Goal: Task Accomplishment & Management: Manage account settings

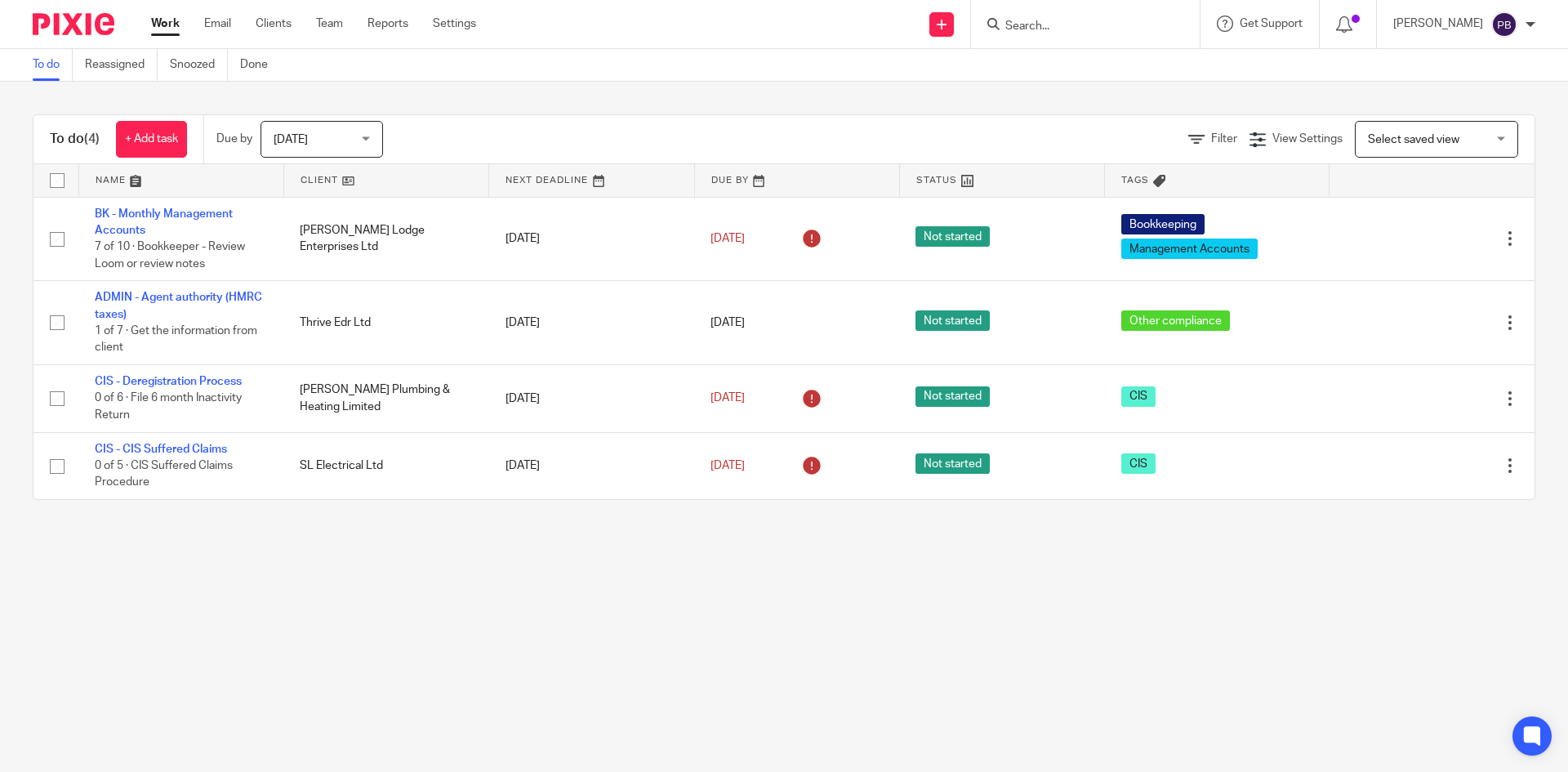
click at [369, 141] on div "[DATE] [DATE]" at bounding box center [321, 140] width 123 height 37
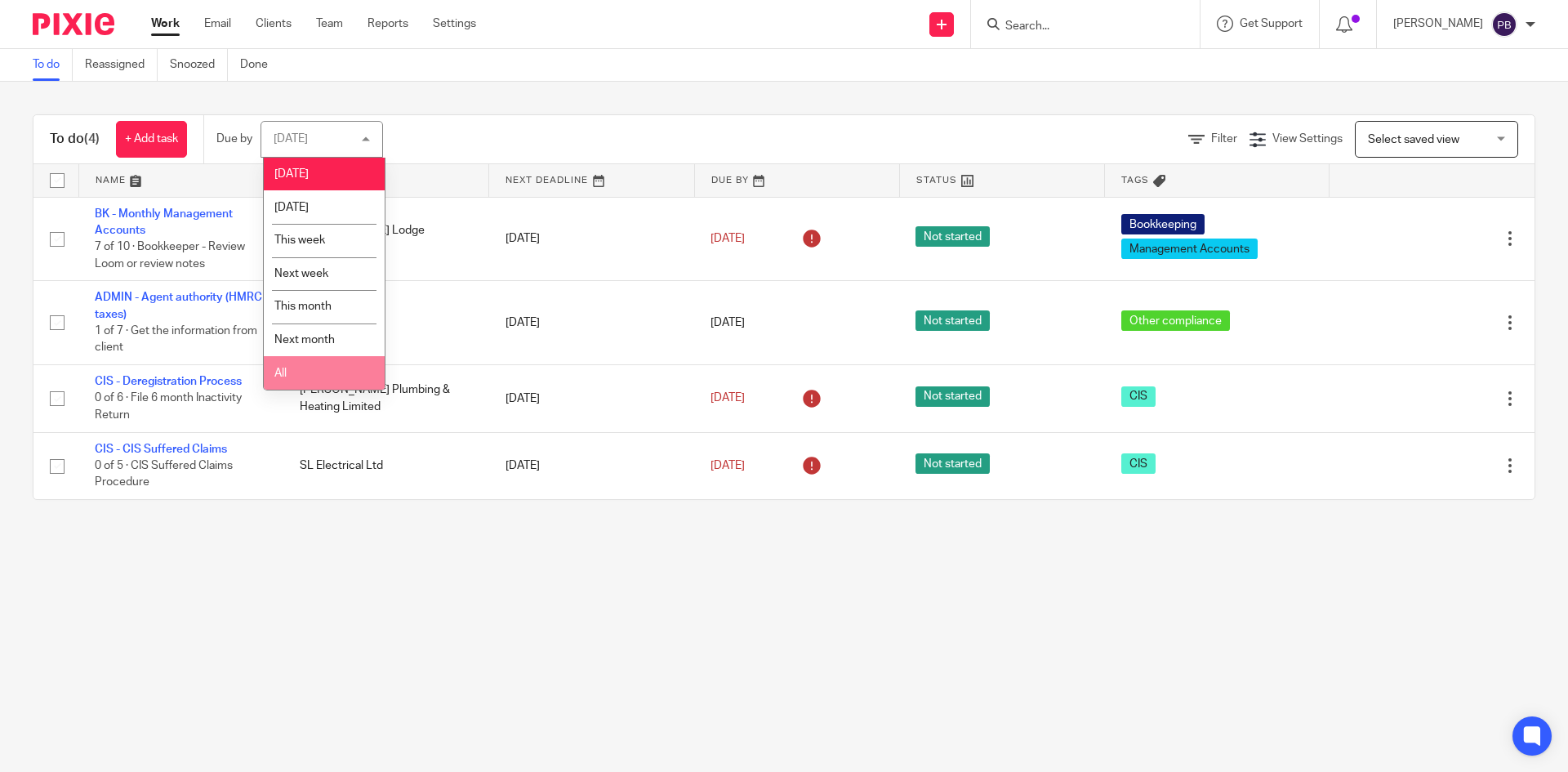
click at [335, 381] on li "All" at bounding box center [324, 373] width 121 height 34
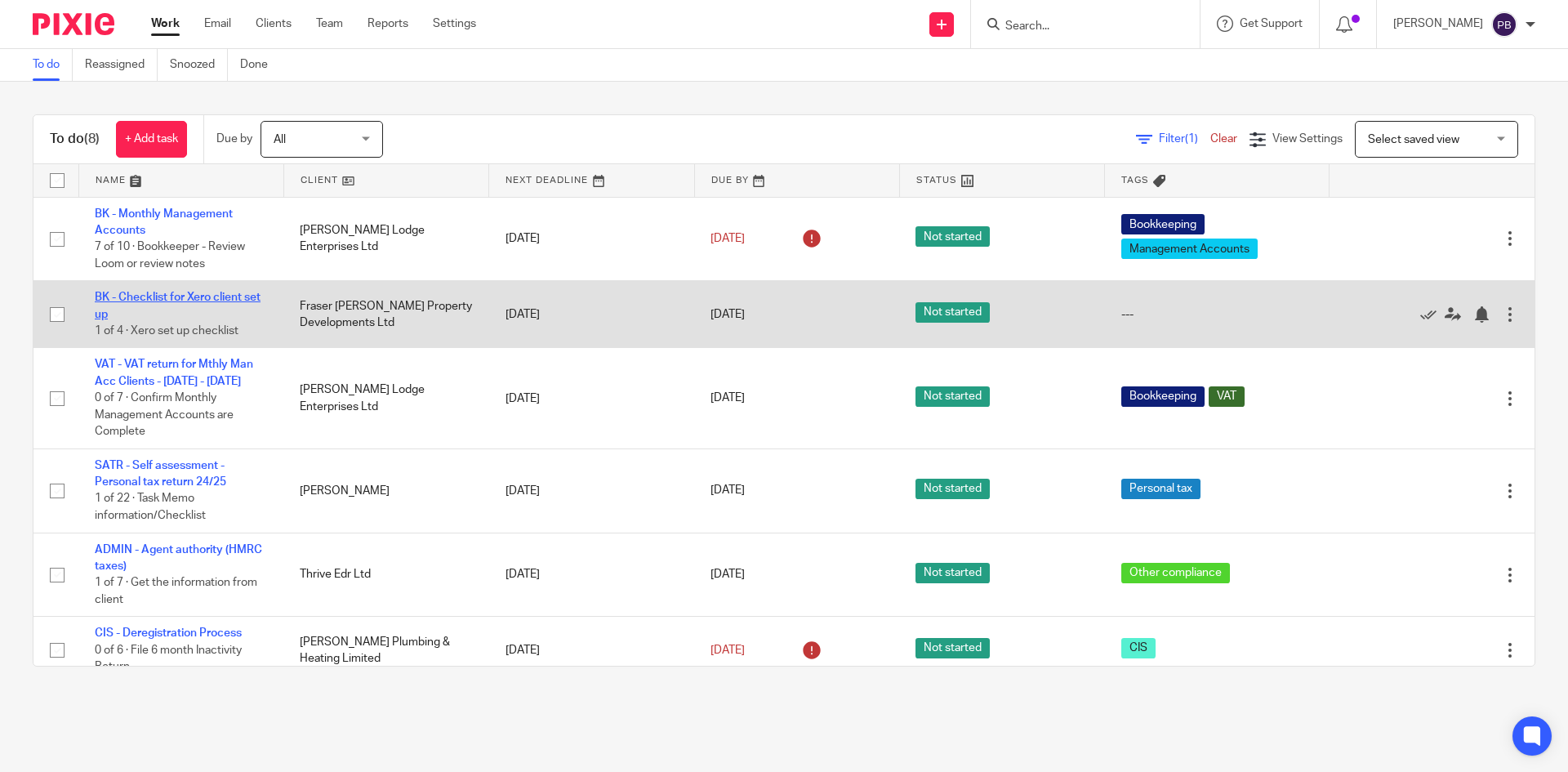
click at [194, 296] on link "BK - Checklist for Xero client set up" at bounding box center [177, 305] width 166 height 27
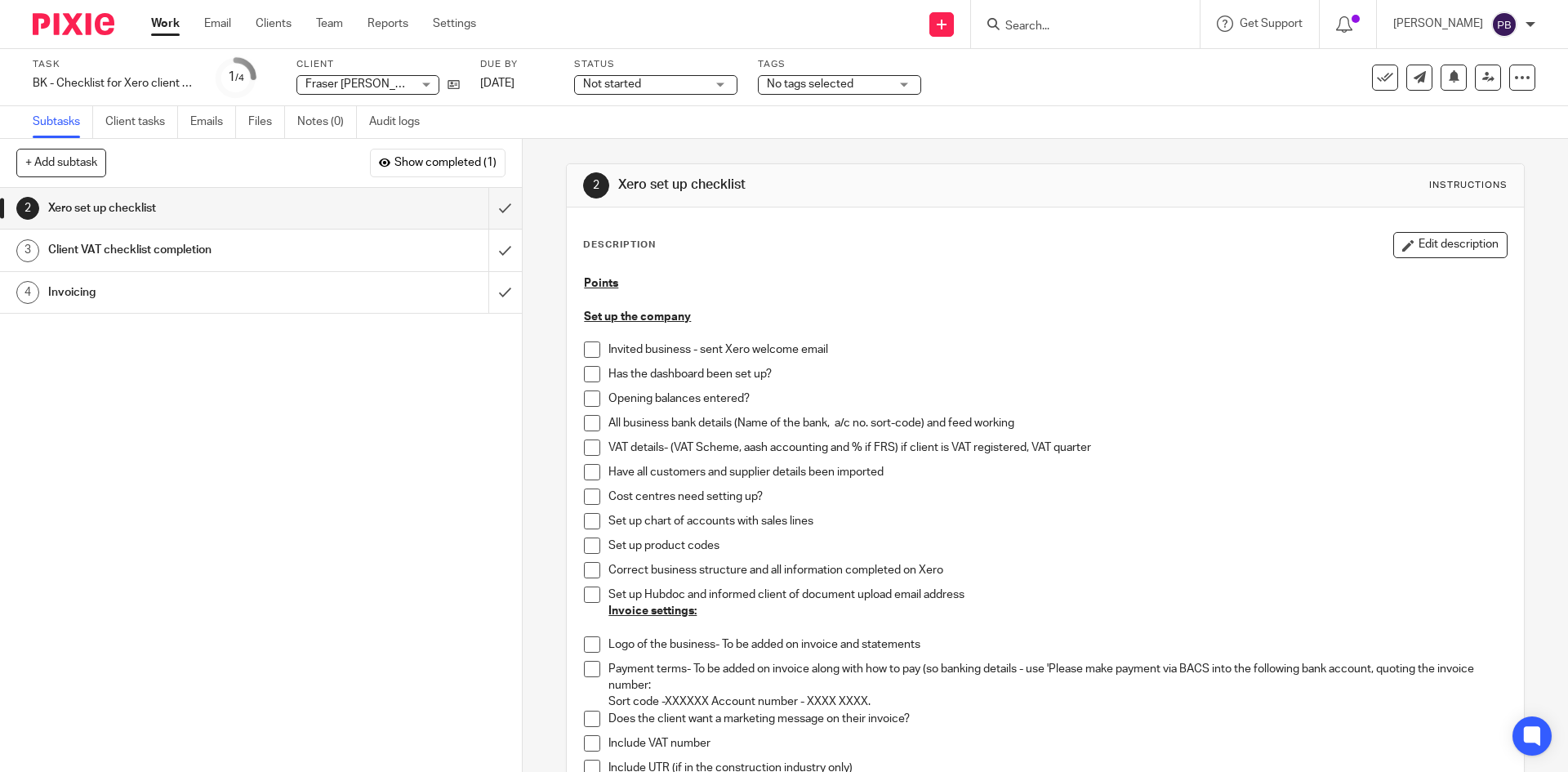
click at [584, 445] on span at bounding box center [592, 448] width 16 height 16
click at [592, 375] on span at bounding box center [592, 374] width 16 height 16
click at [454, 86] on icon at bounding box center [454, 85] width 12 height 12
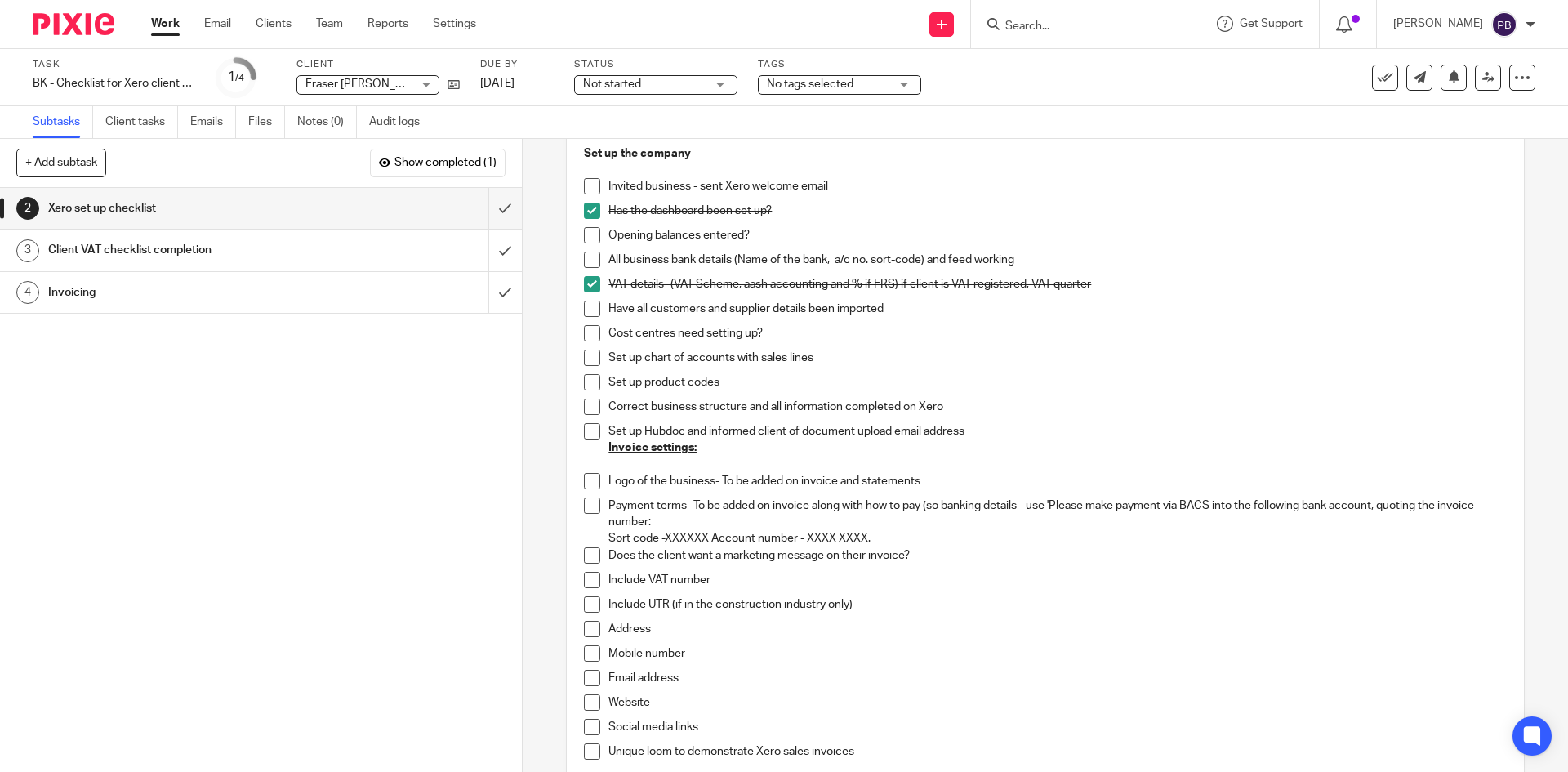
scroll to position [245, 0]
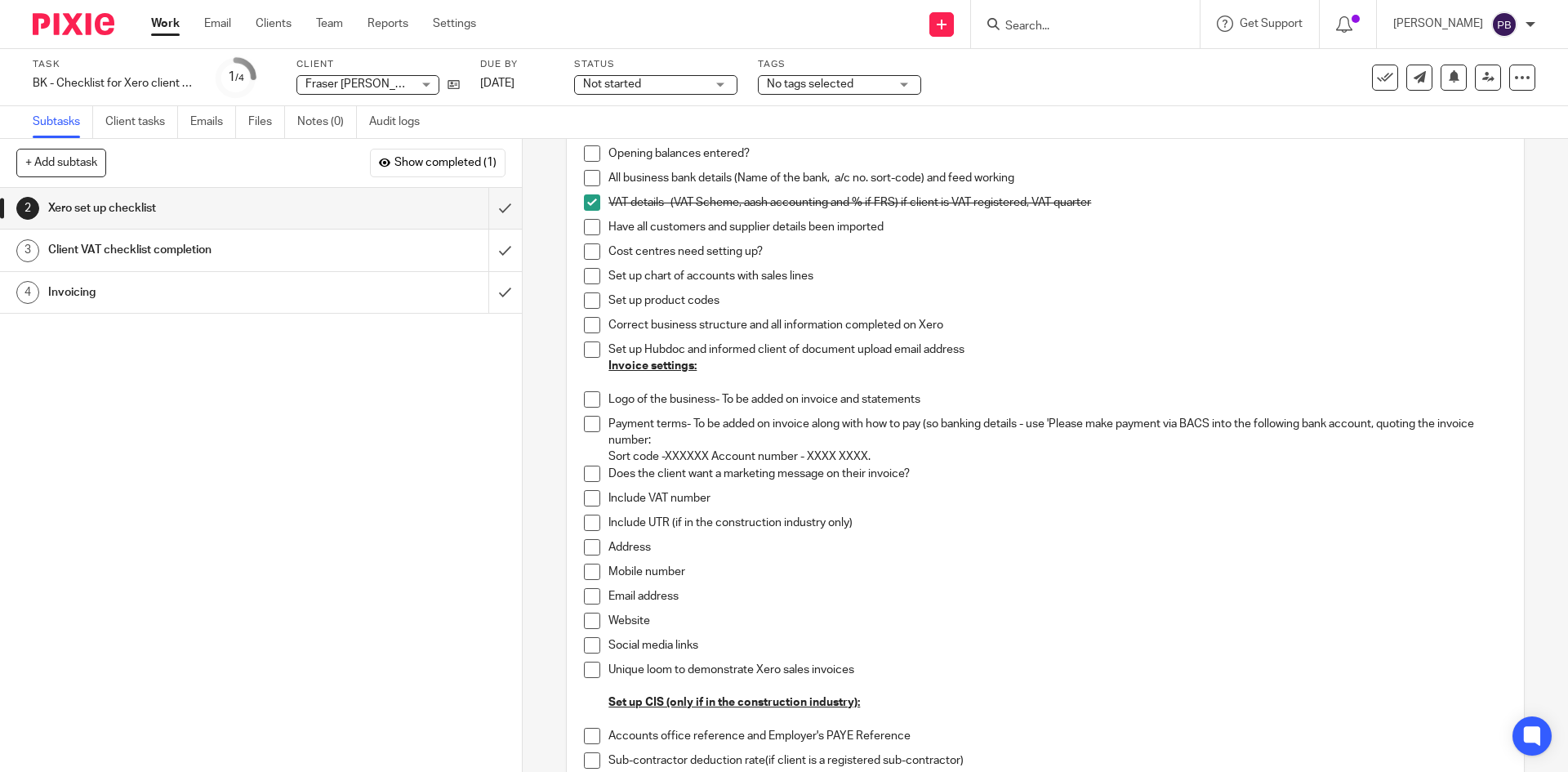
click at [584, 547] on span at bounding box center [592, 547] width 16 height 16
click at [596, 622] on li "Website" at bounding box center [1044, 625] width 922 height 25
click at [587, 617] on span at bounding box center [592, 621] width 16 height 16
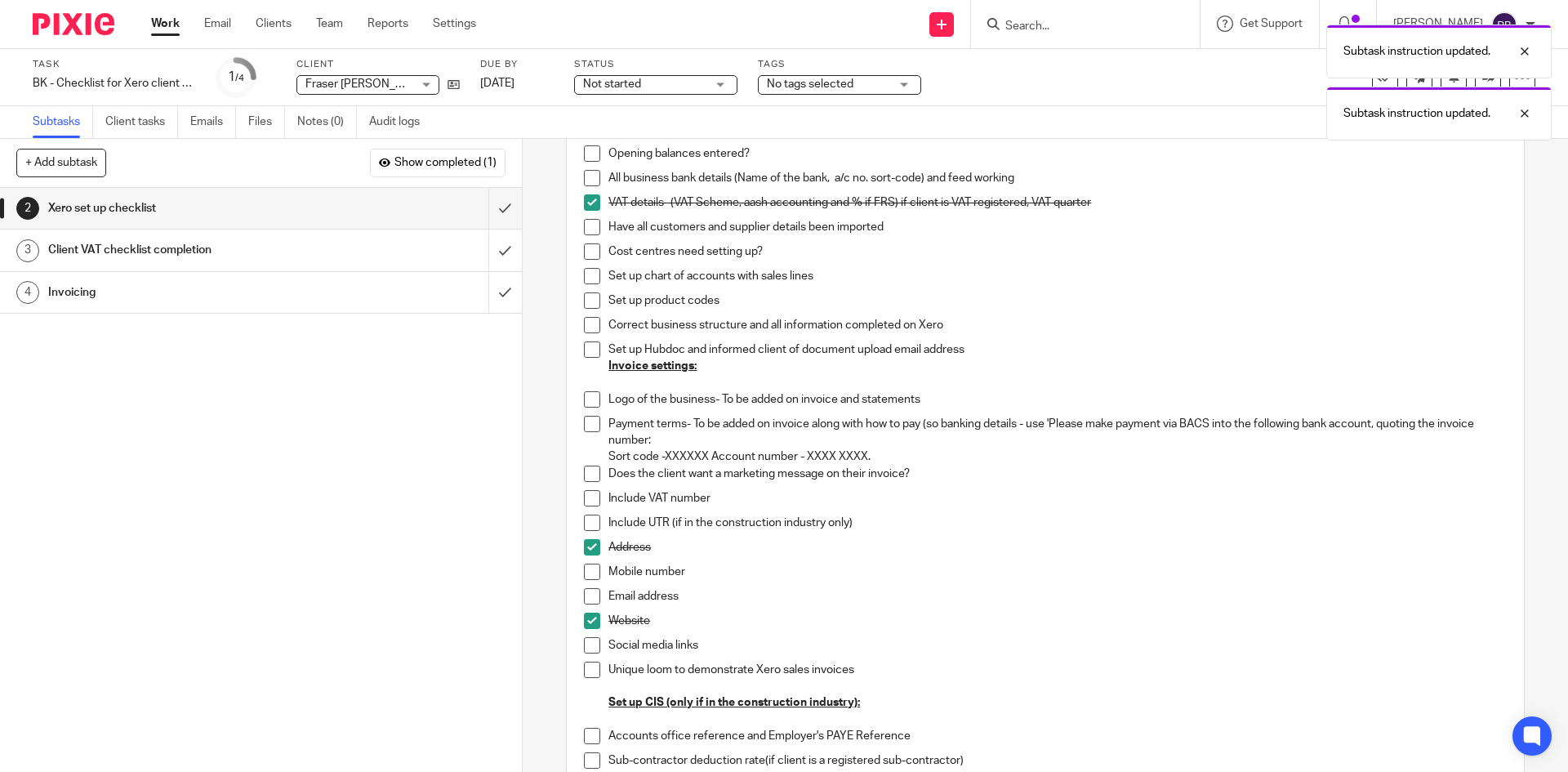
click at [590, 649] on span at bounding box center [592, 645] width 16 height 16
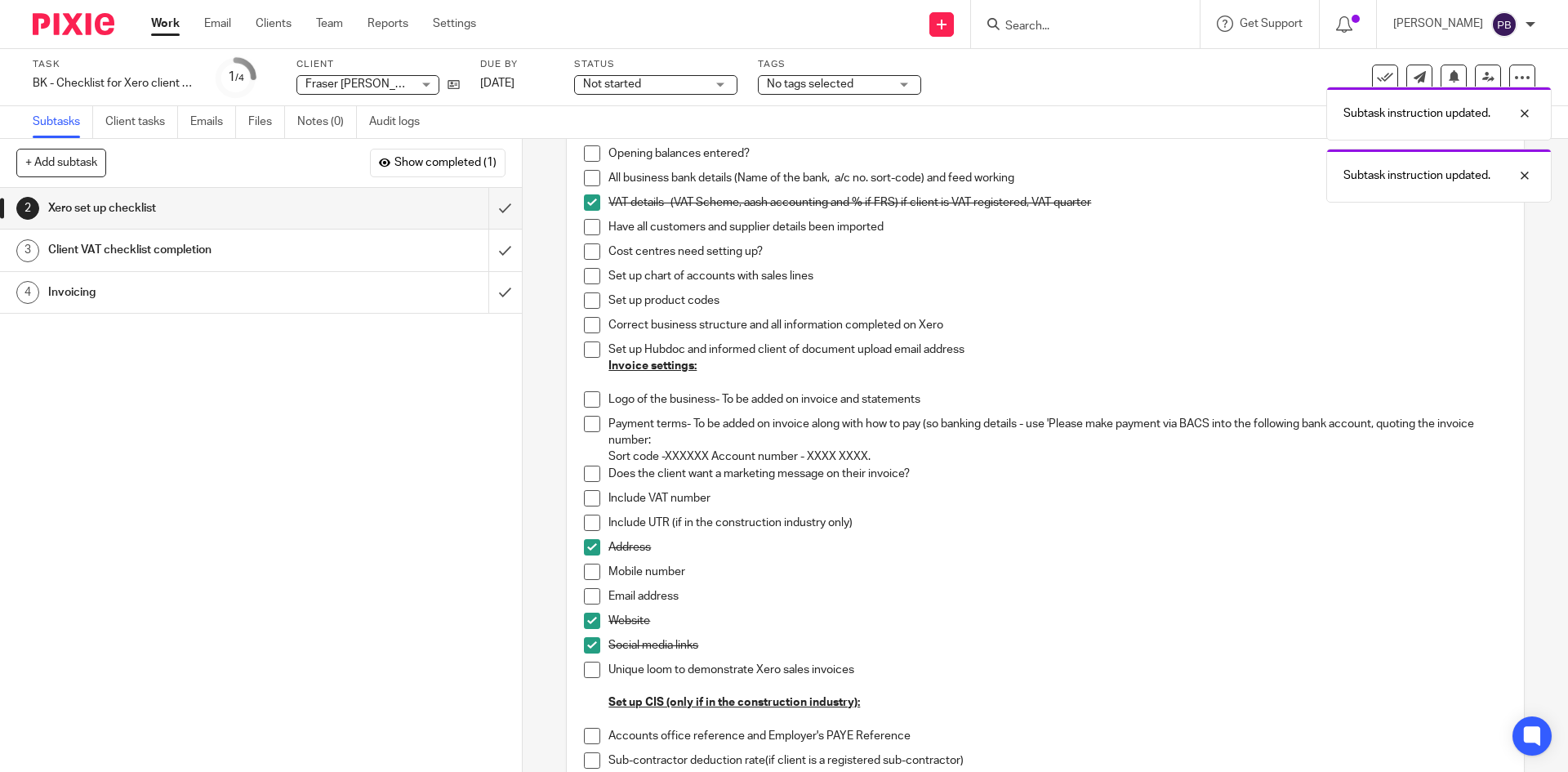
click at [585, 672] on span at bounding box center [592, 670] width 16 height 16
click at [592, 503] on span at bounding box center [592, 498] width 16 height 16
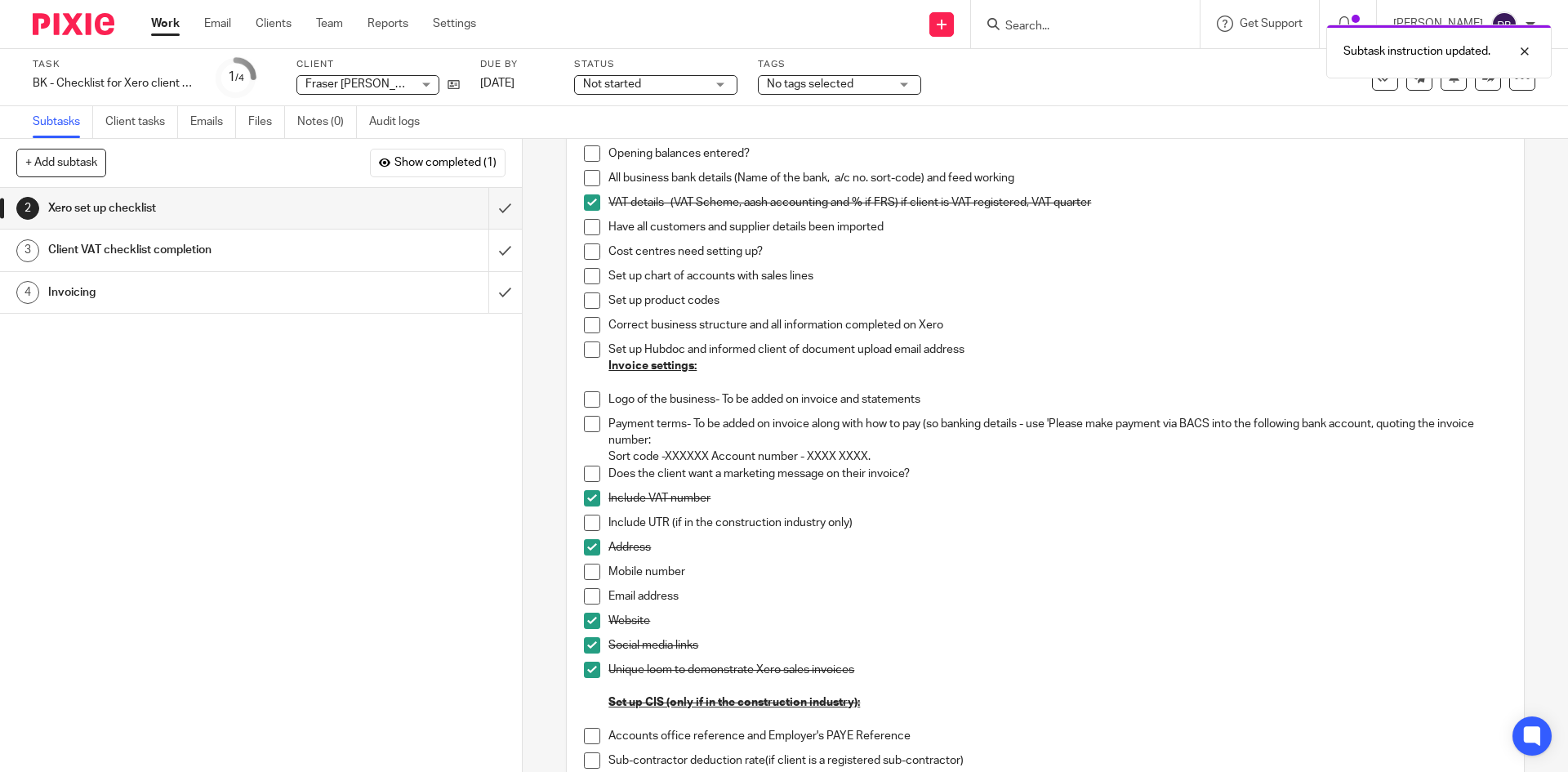
scroll to position [327, 0]
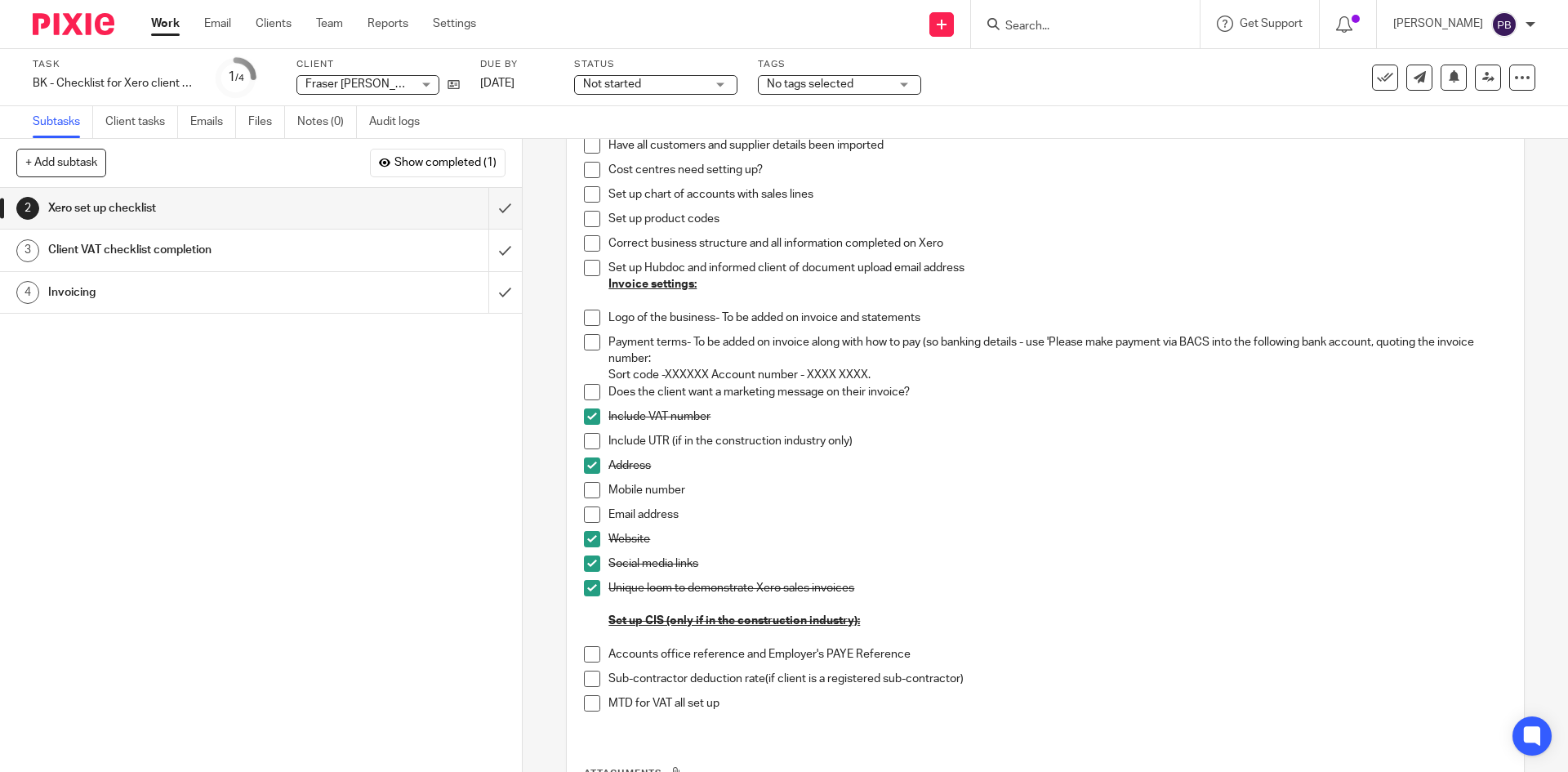
click at [589, 708] on span at bounding box center [592, 703] width 16 height 16
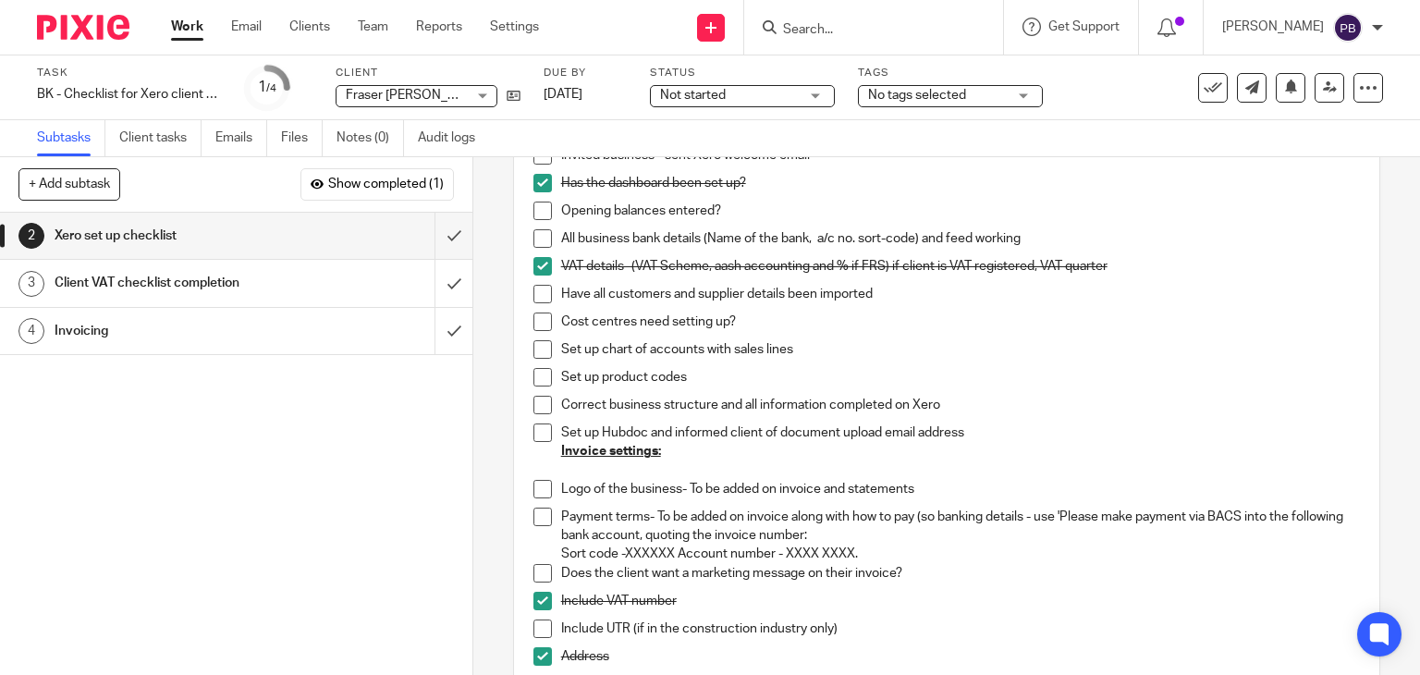
scroll to position [272, 0]
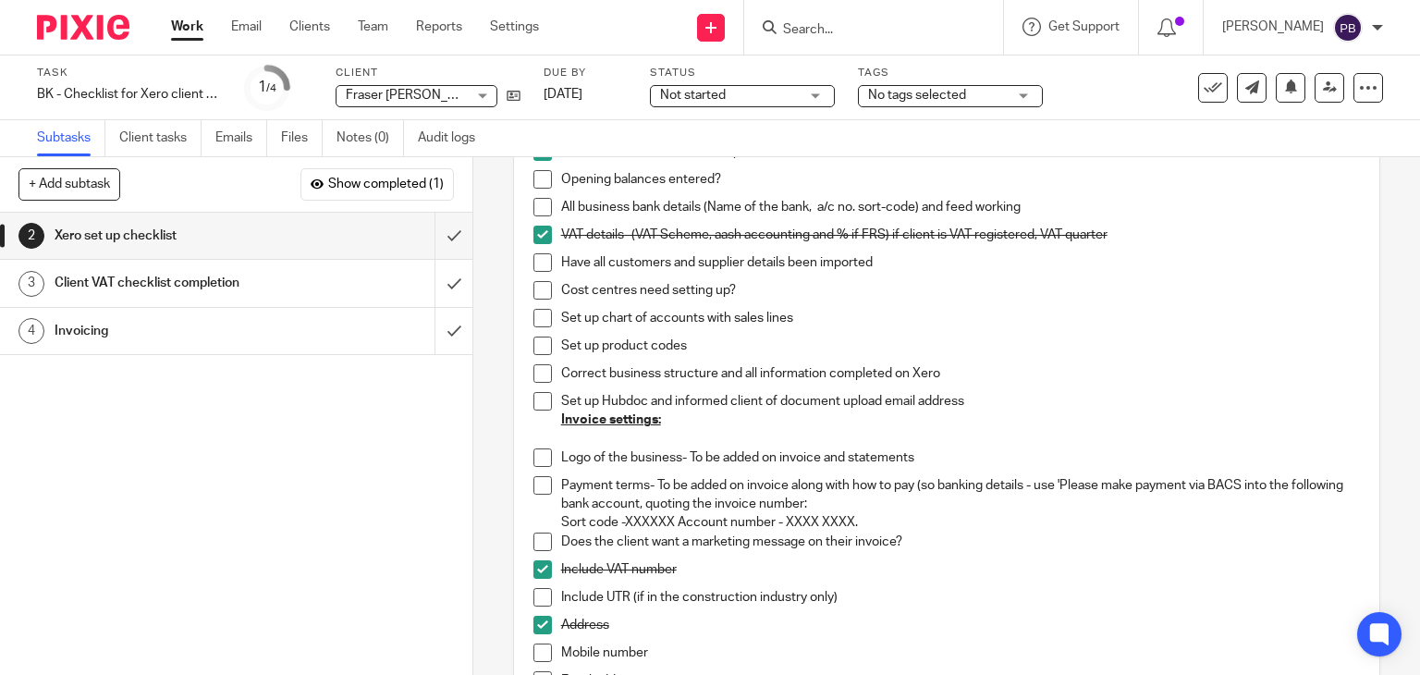
drag, startPoint x: 1061, startPoint y: 485, endPoint x: 879, endPoint y: 521, distance: 184.8
click at [879, 521] on p "Payment terms- To be added on invoice along with how to pay (so banking details…" at bounding box center [961, 504] width 800 height 56
copy p "Please make payment via BACS into the following bank account, quoting the invoi…"
click at [1236, 319] on p "Set up chart of accounts with sales lines" at bounding box center [961, 318] width 800 height 18
click at [806, 97] on div "Not started Not started" at bounding box center [742, 96] width 185 height 22
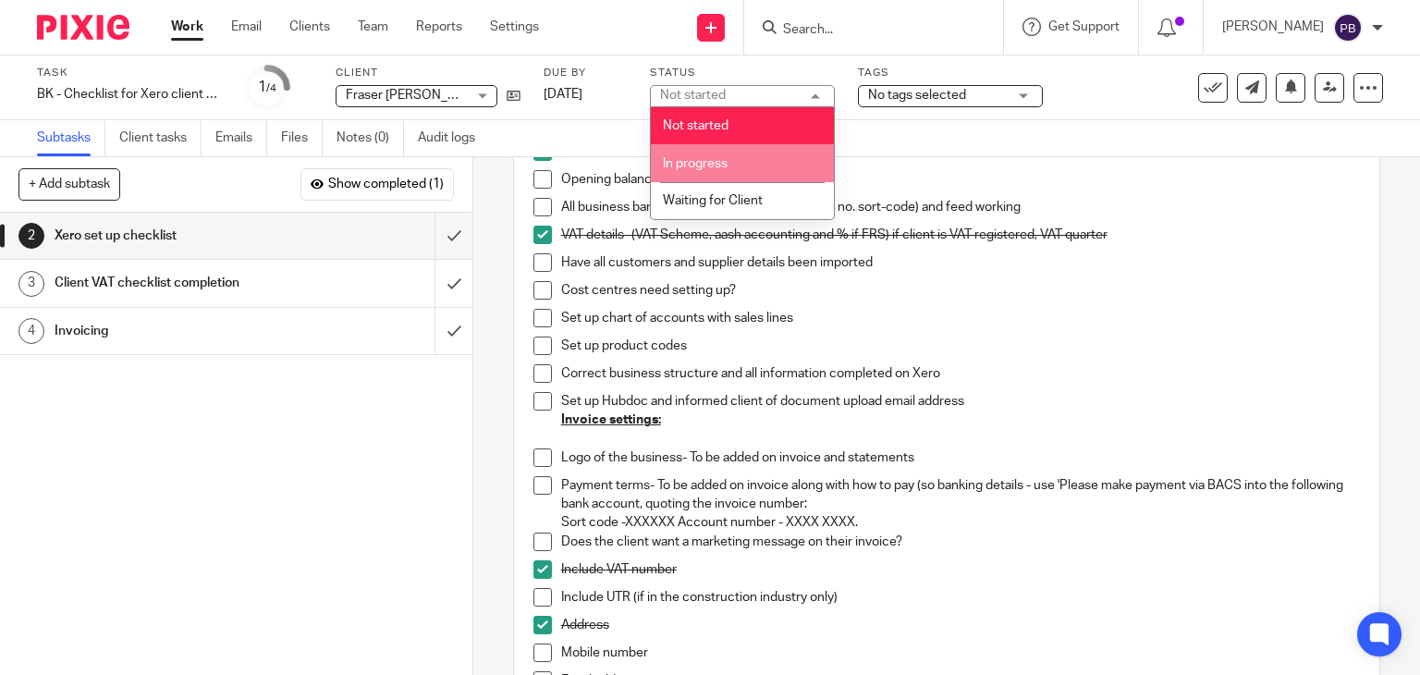
click at [755, 166] on li "In progress" at bounding box center [742, 163] width 183 height 38
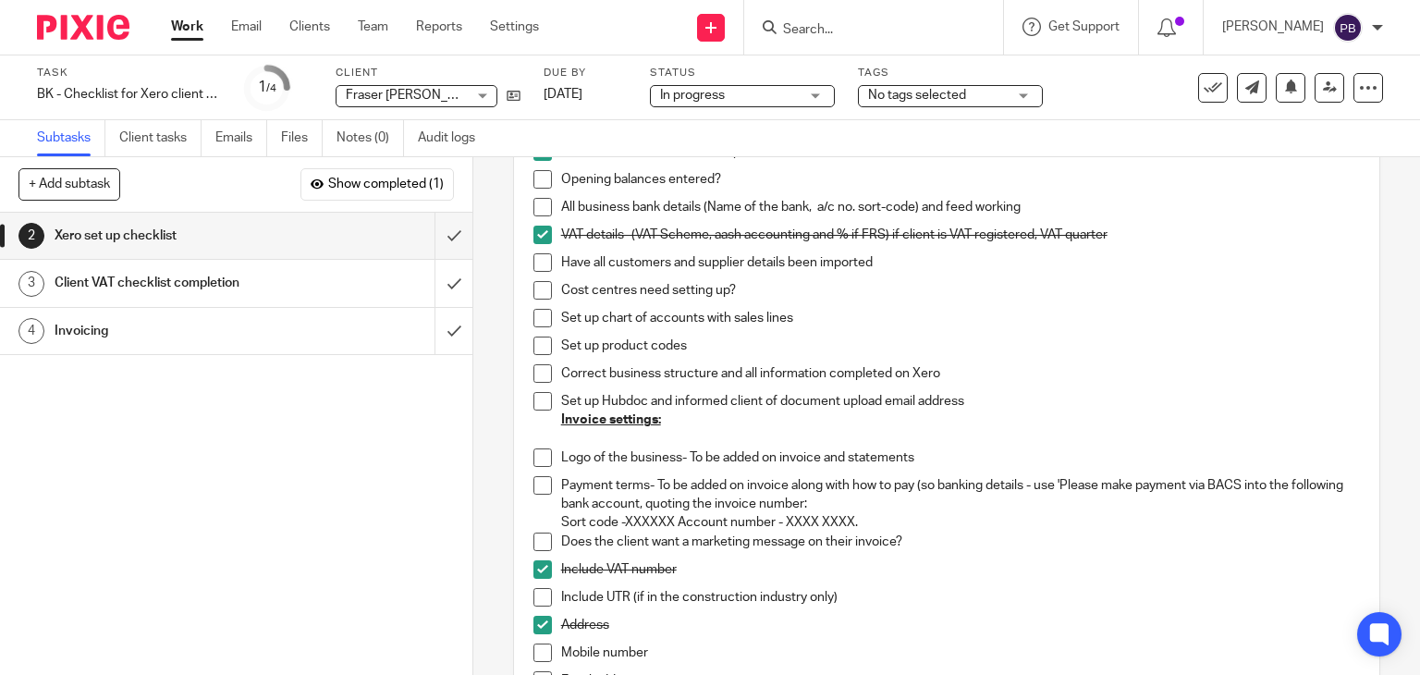
click at [151, 283] on h1 "Client VAT checklist completion" at bounding box center [175, 283] width 241 height 28
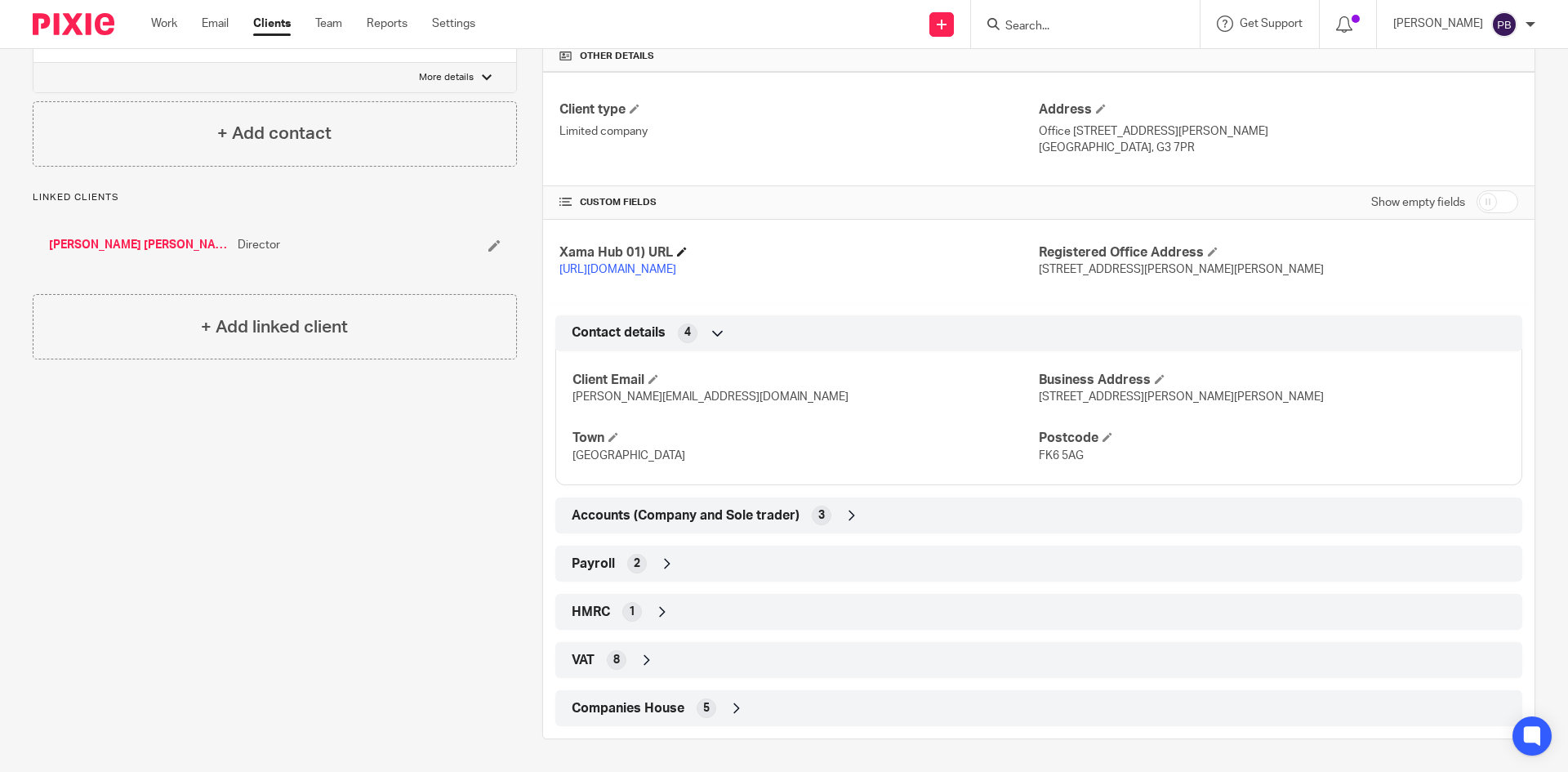
scroll to position [524, 0]
click at [848, 517] on icon at bounding box center [851, 515] width 16 height 16
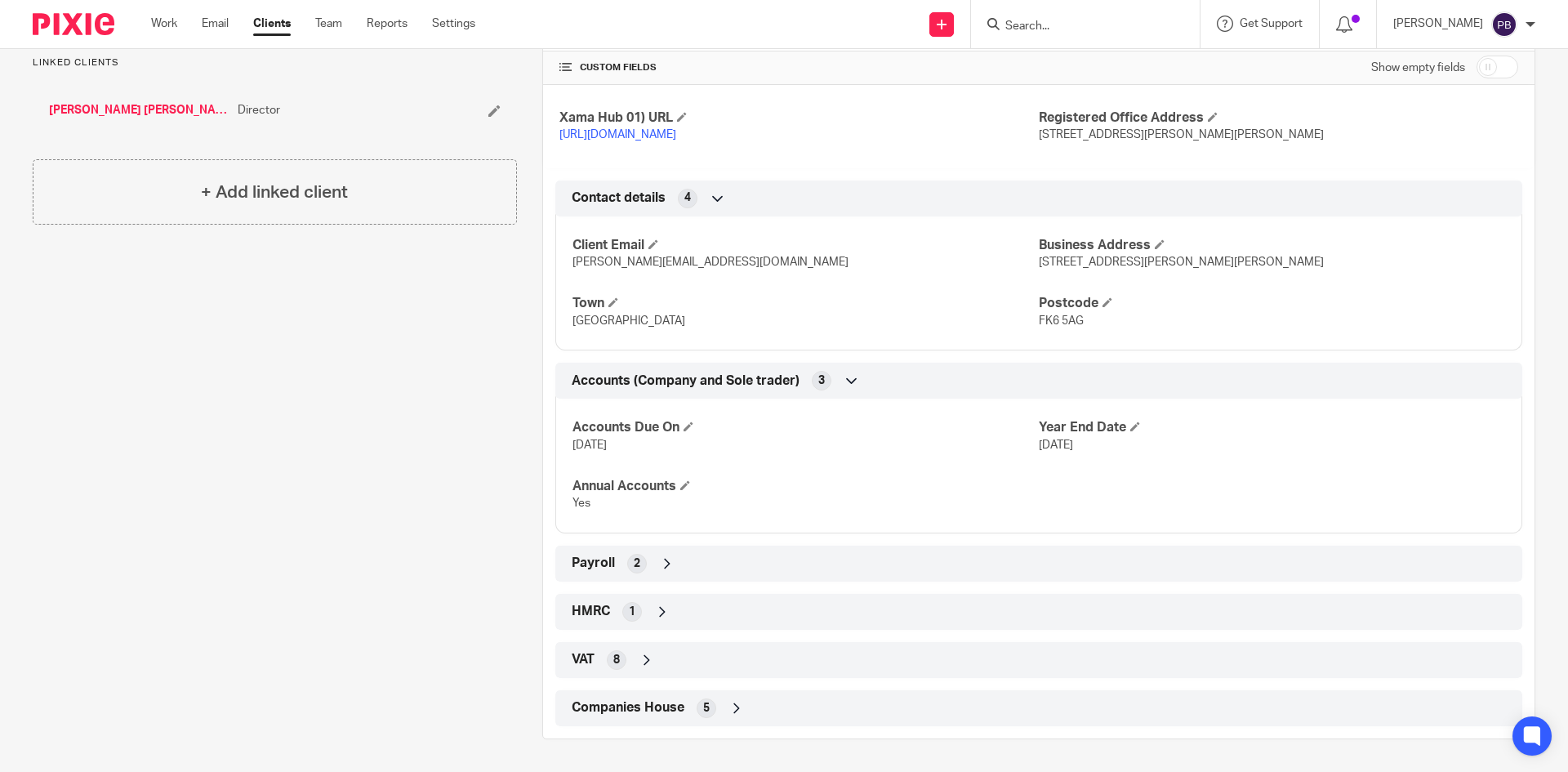
scroll to position [657, 0]
click at [665, 562] on icon at bounding box center [667, 564] width 16 height 16
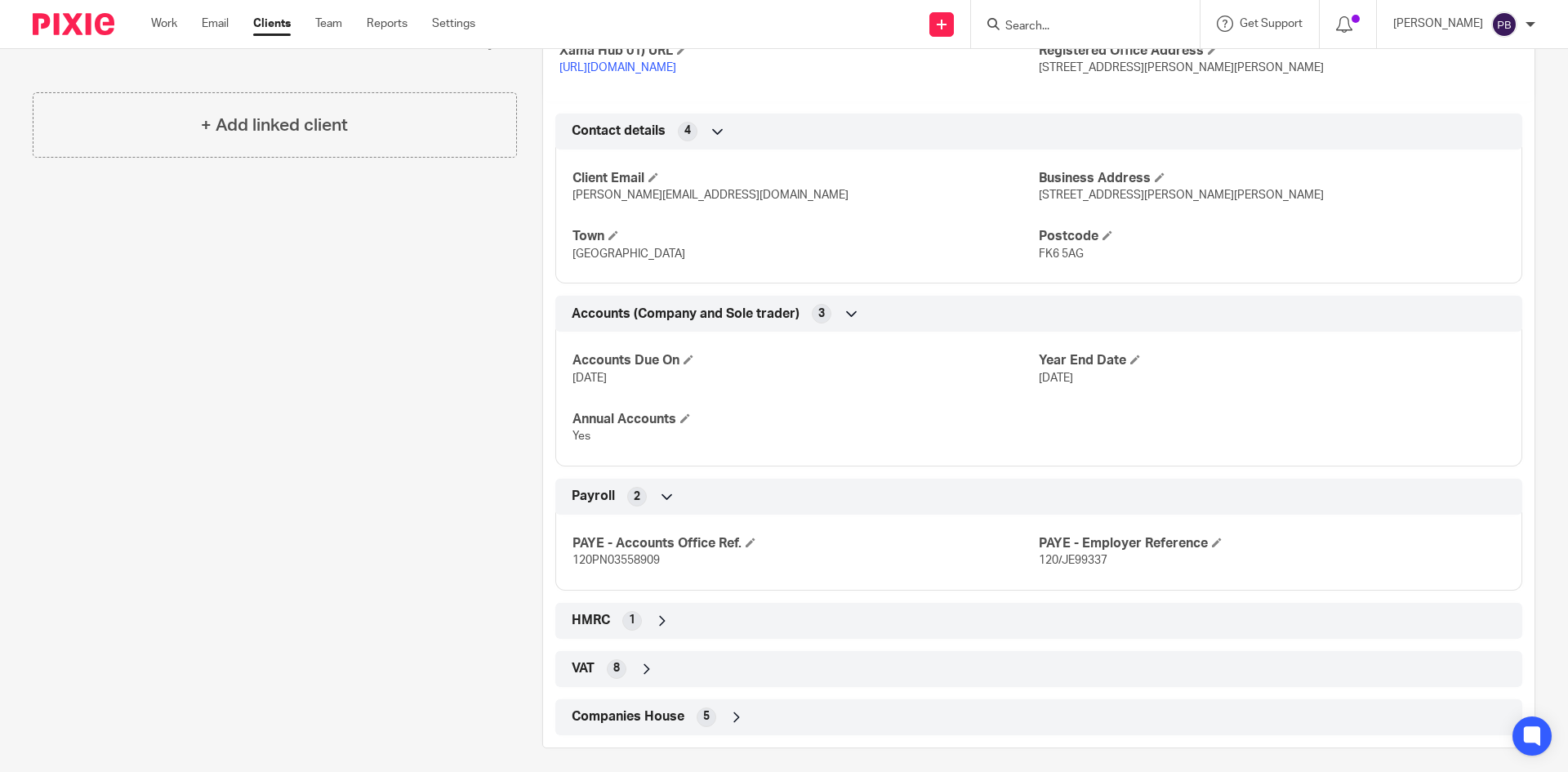
scroll to position [733, 0]
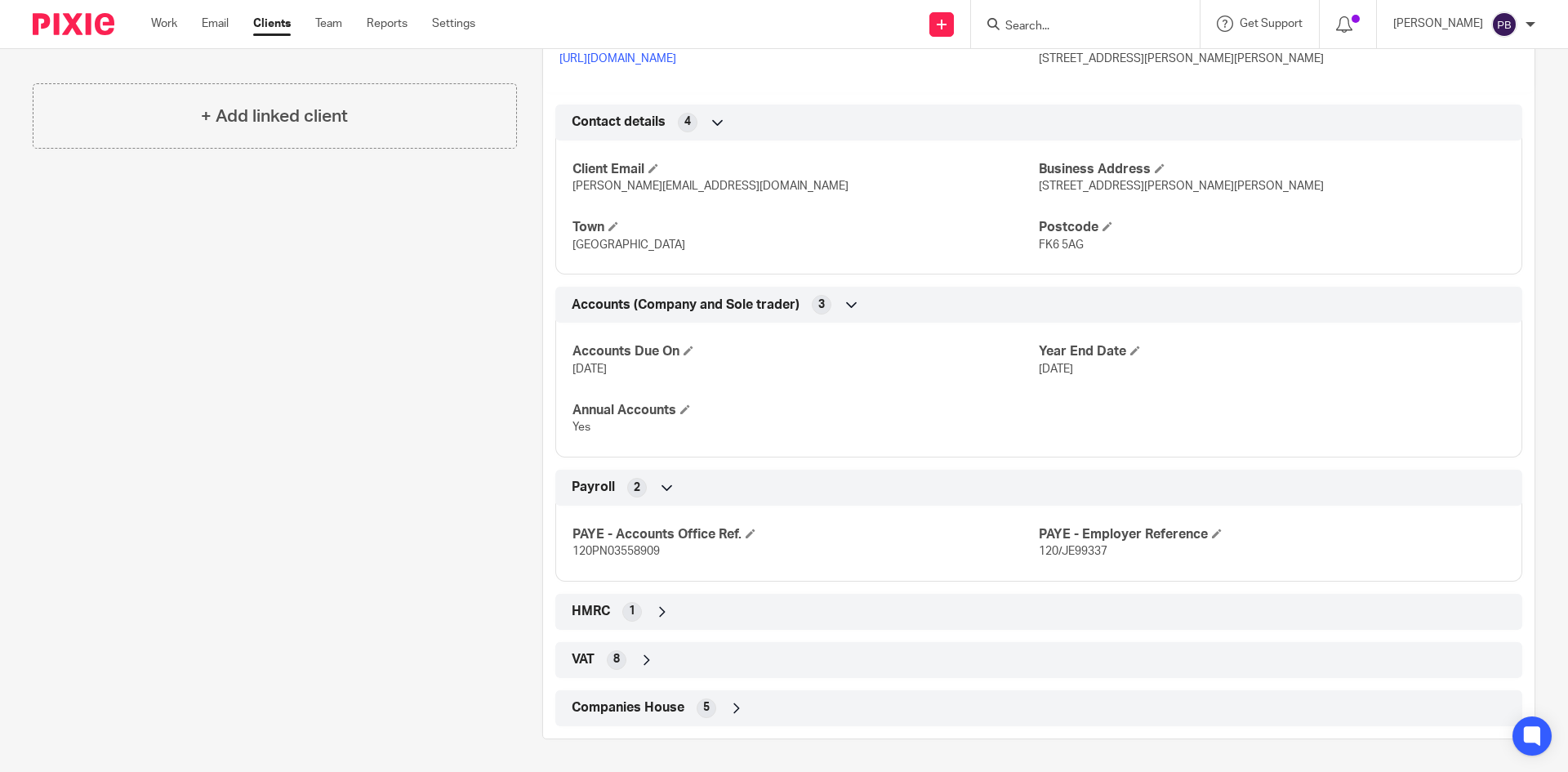
click at [660, 610] on icon at bounding box center [662, 611] width 16 height 16
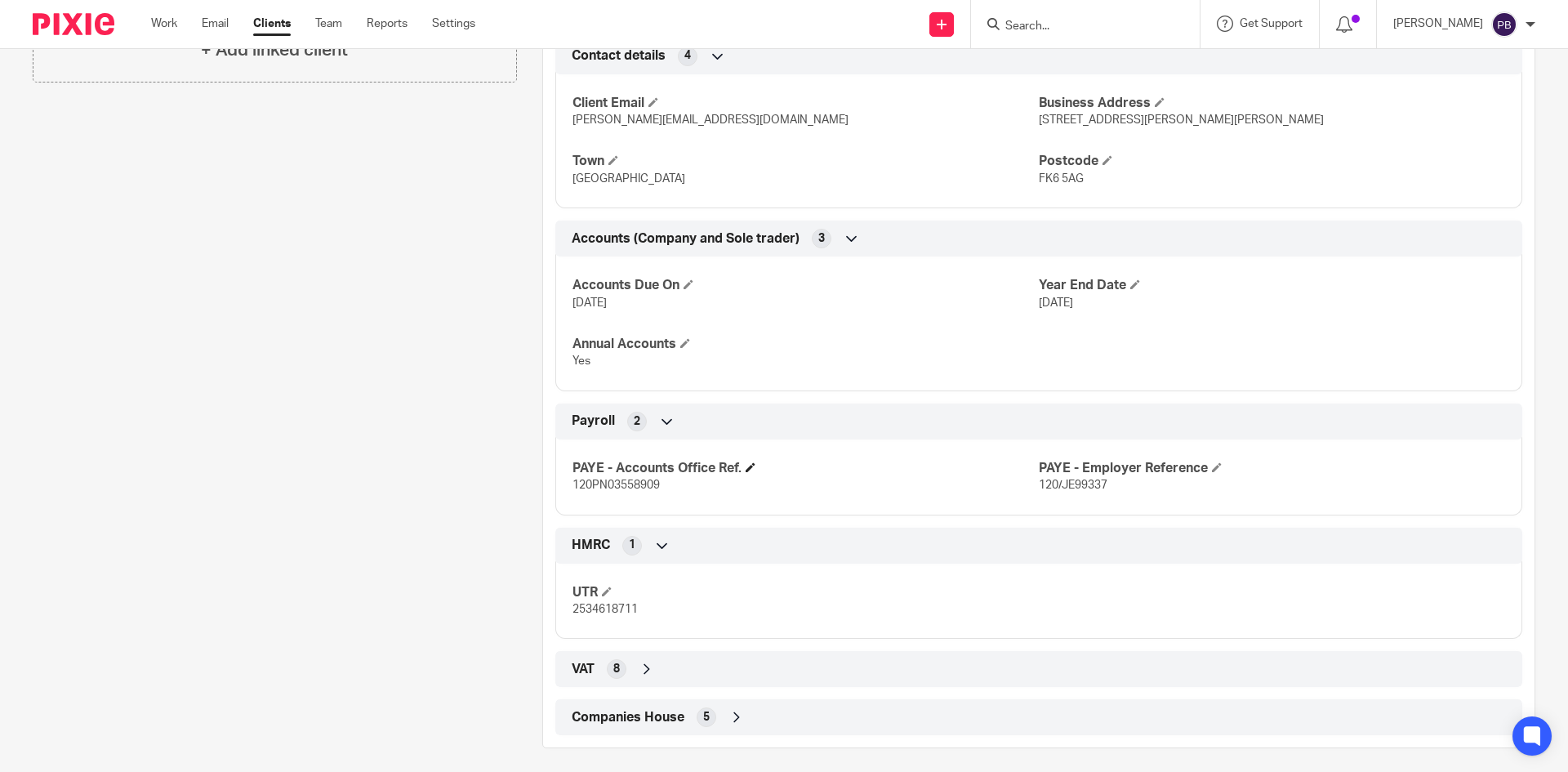
scroll to position [809, 0]
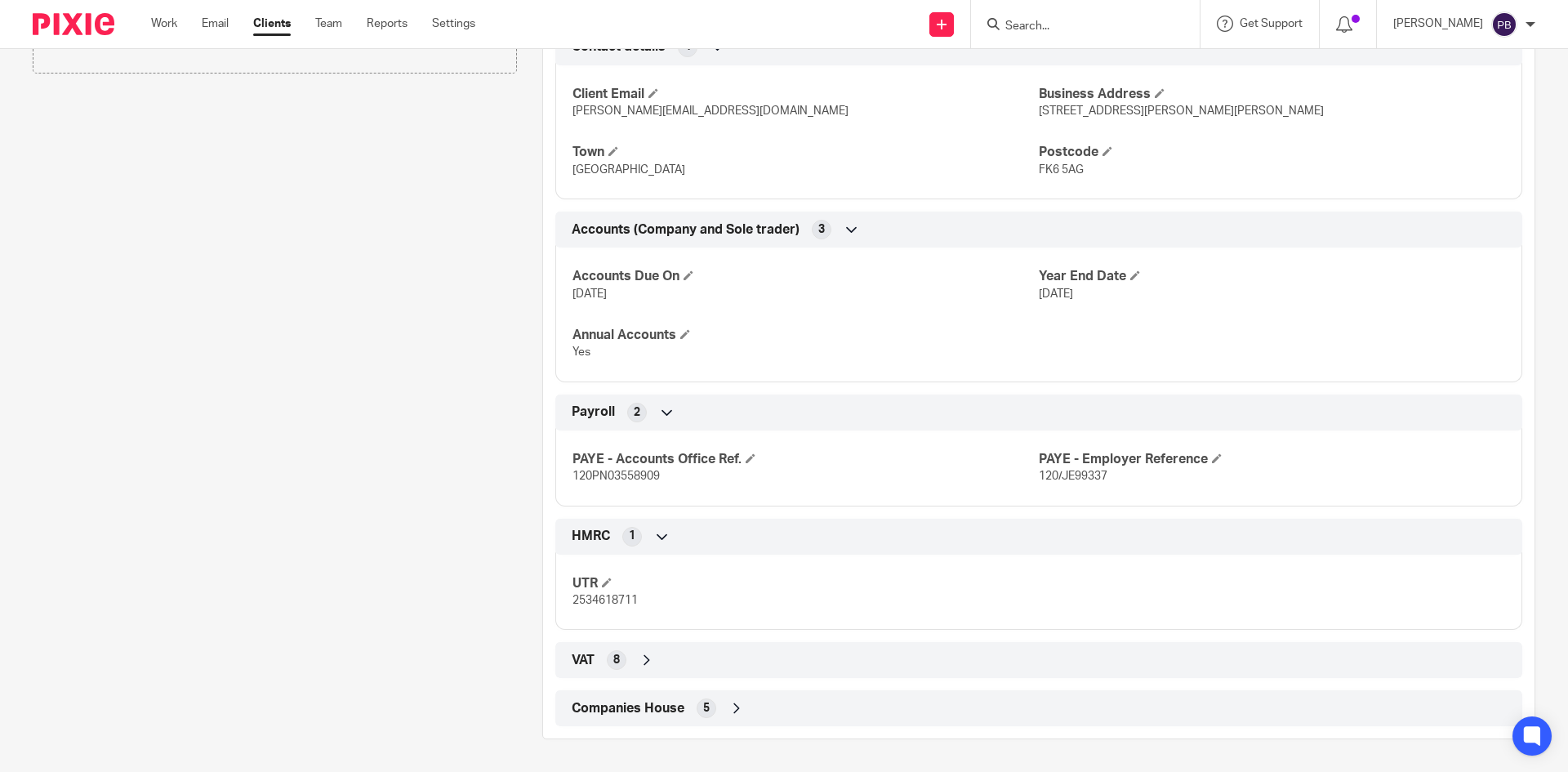
click at [733, 711] on icon at bounding box center [736, 708] width 16 height 16
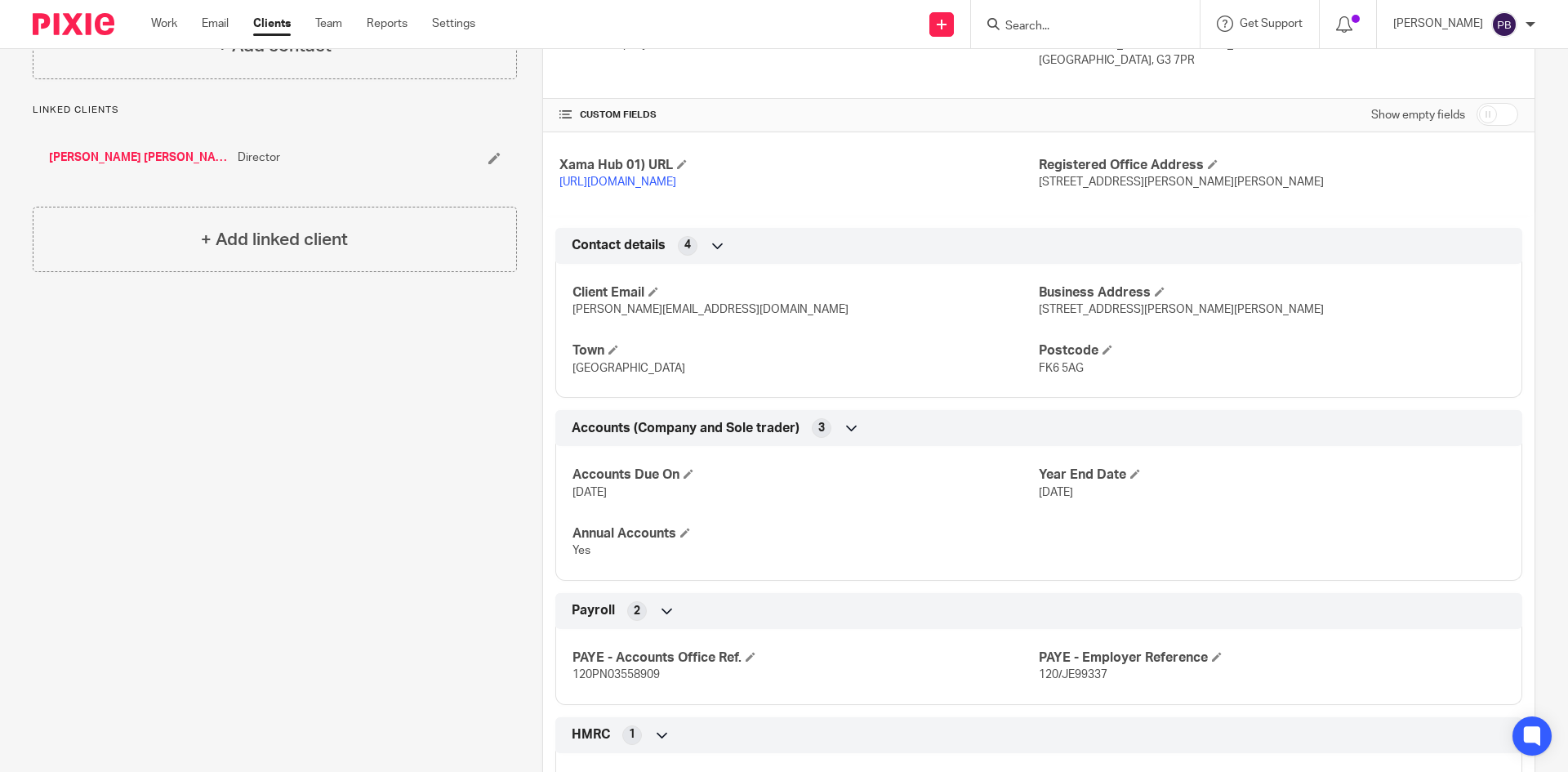
scroll to position [185, 0]
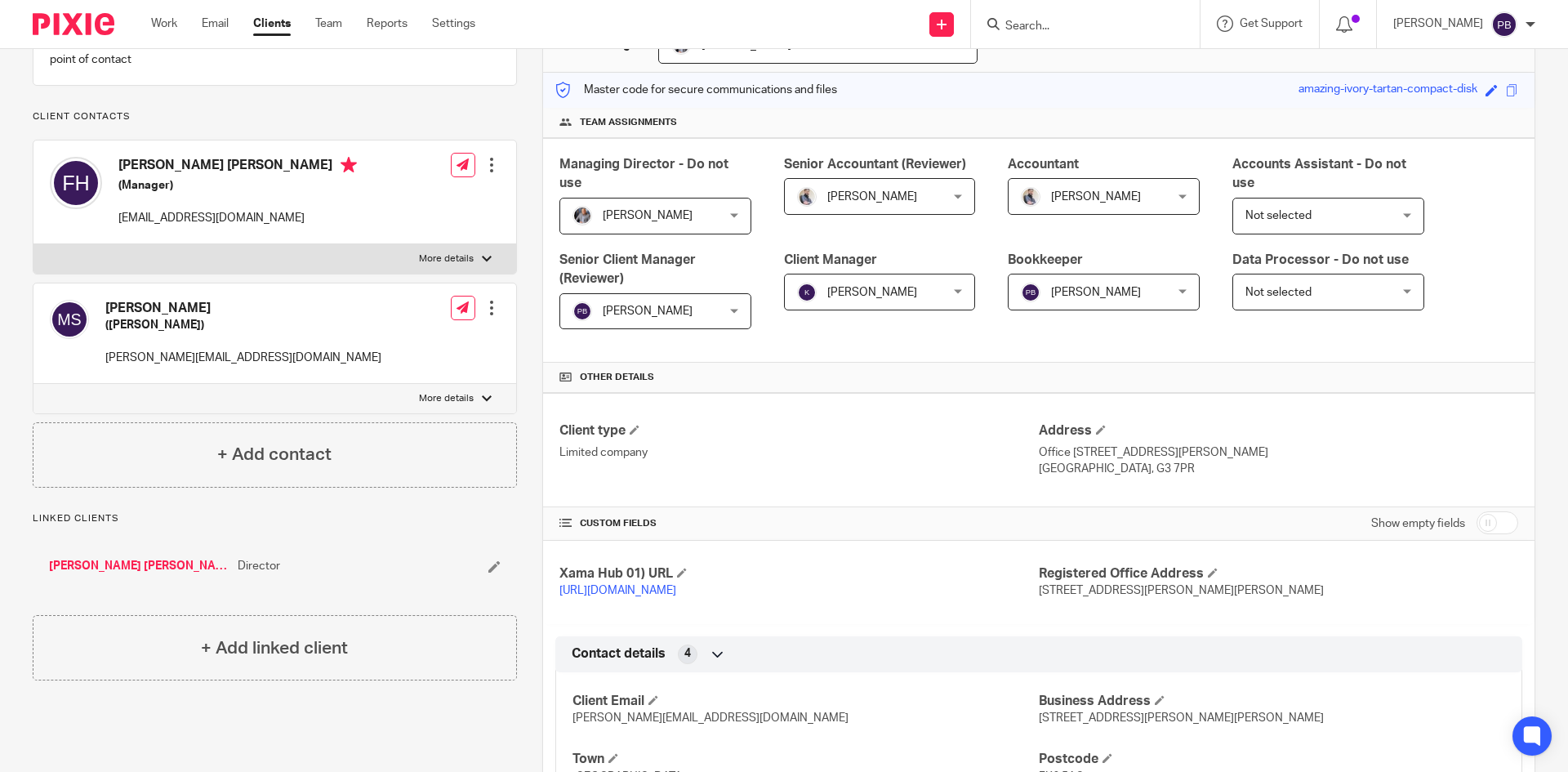
click at [482, 264] on div at bounding box center [486, 259] width 10 height 10
click at [34, 245] on input "More details" at bounding box center [33, 244] width 1 height 1
checkbox input "true"
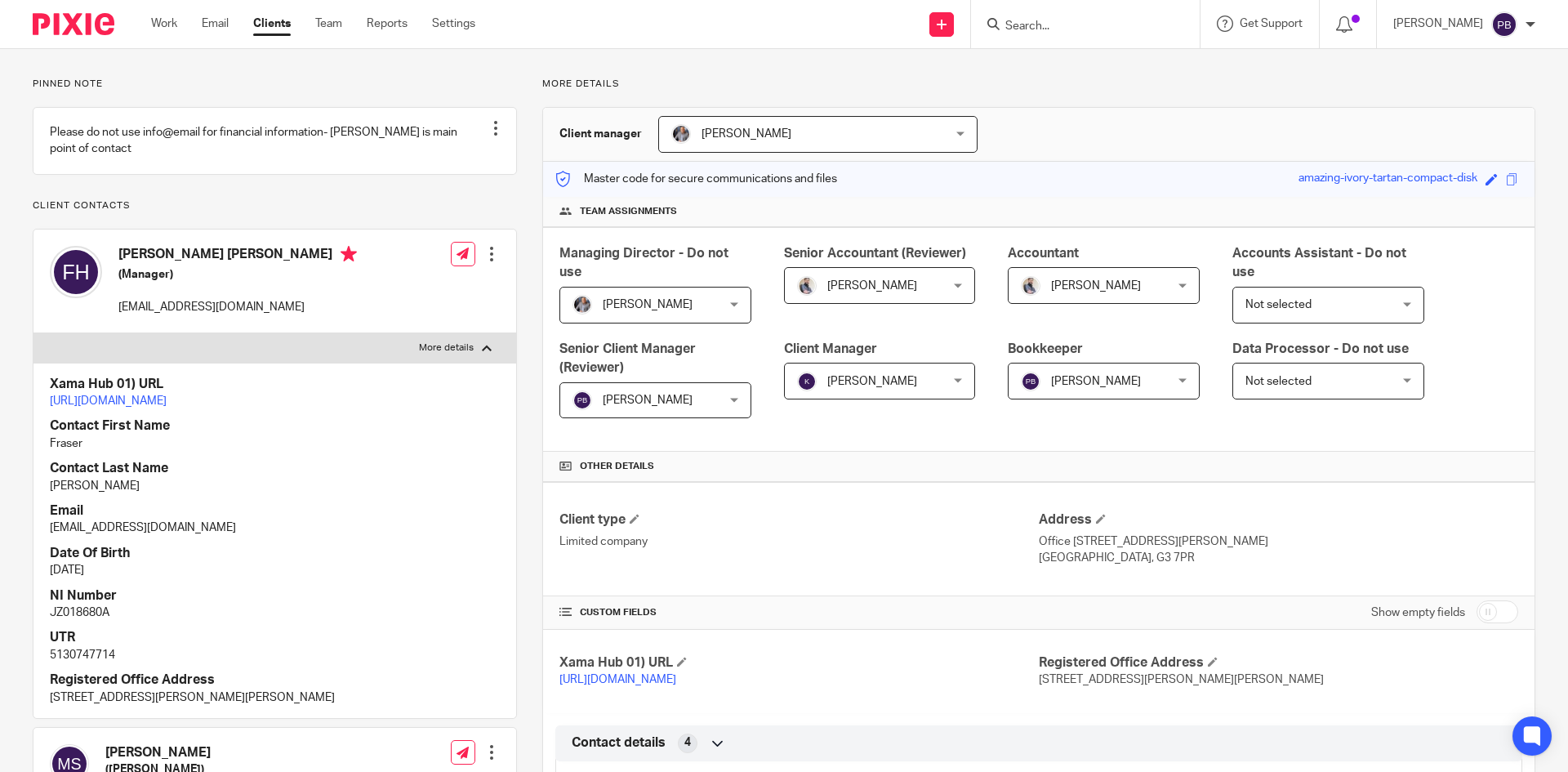
scroll to position [0, 0]
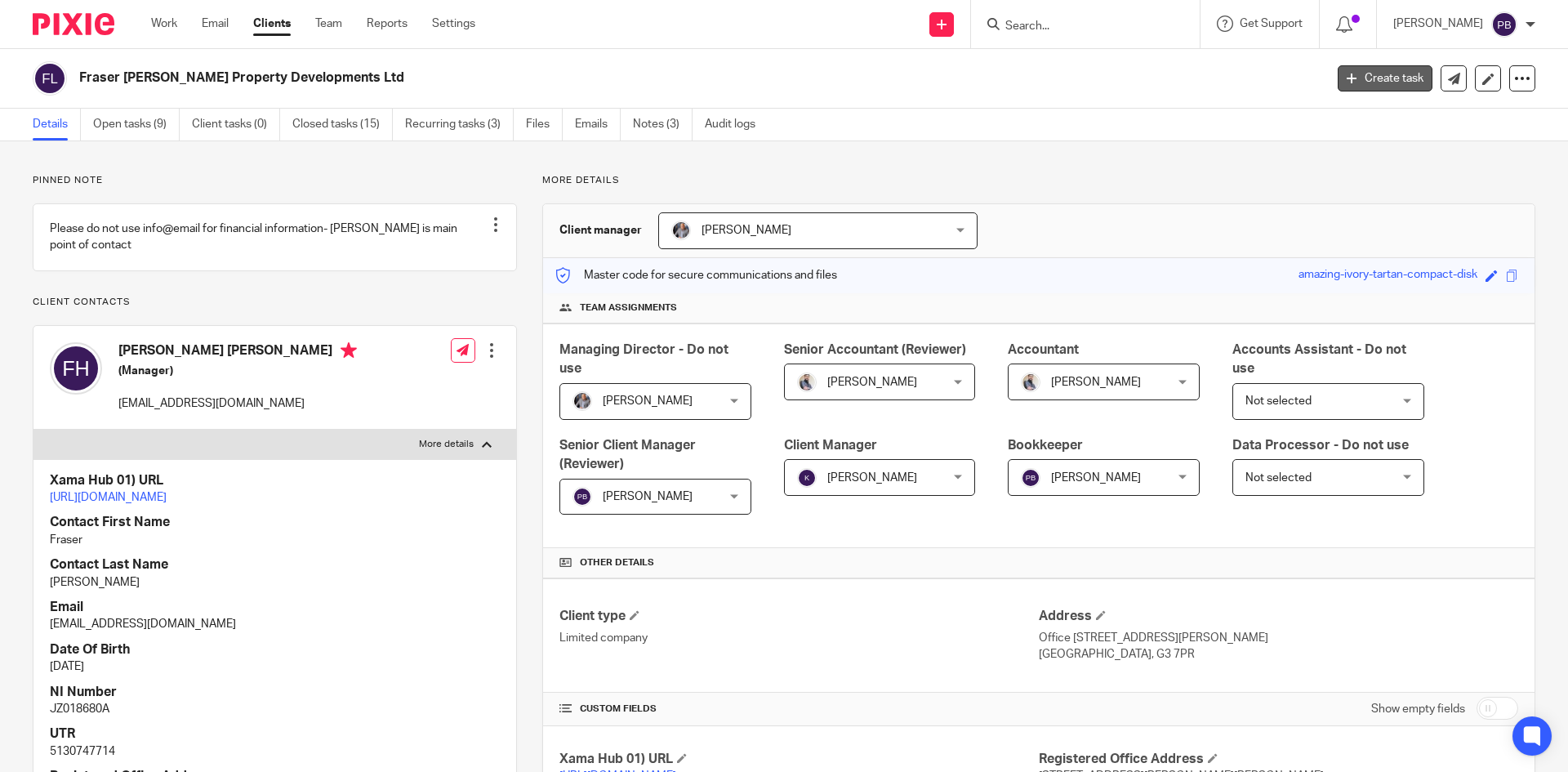
click at [1364, 87] on link "Create task" at bounding box center [1384, 79] width 94 height 26
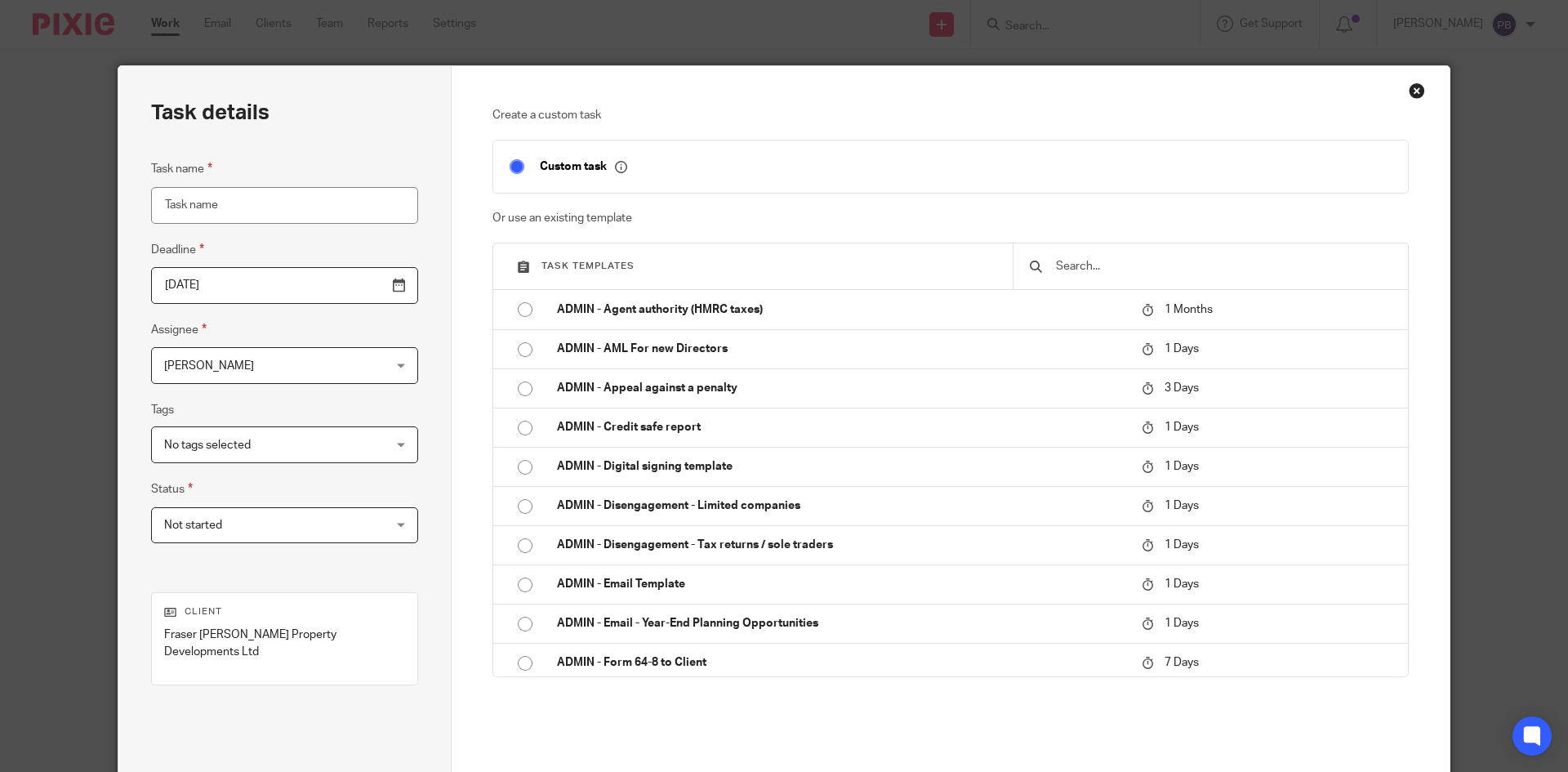
click at [1112, 268] on input "text" at bounding box center [1223, 266] width 337 height 18
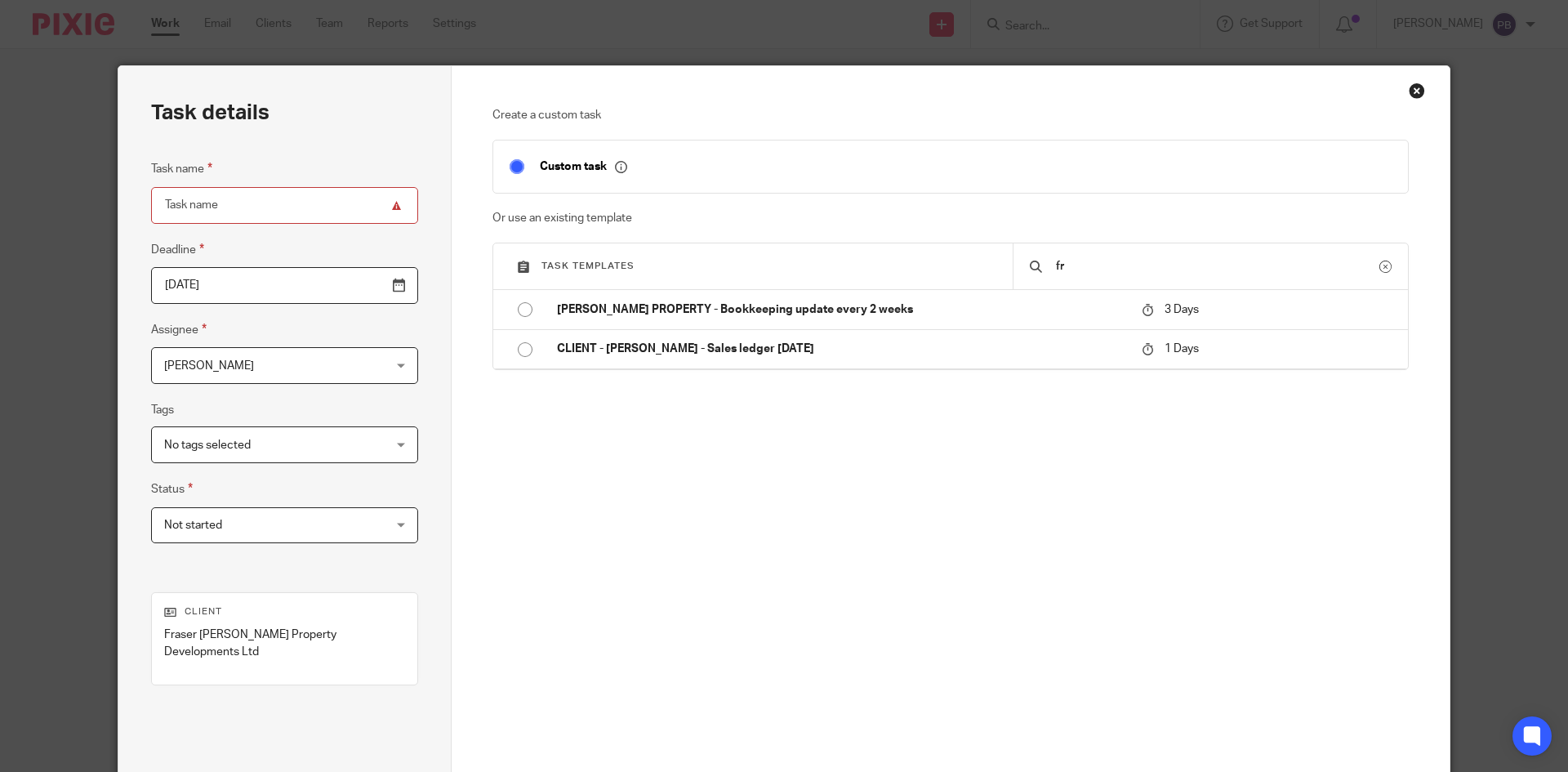
type input "f"
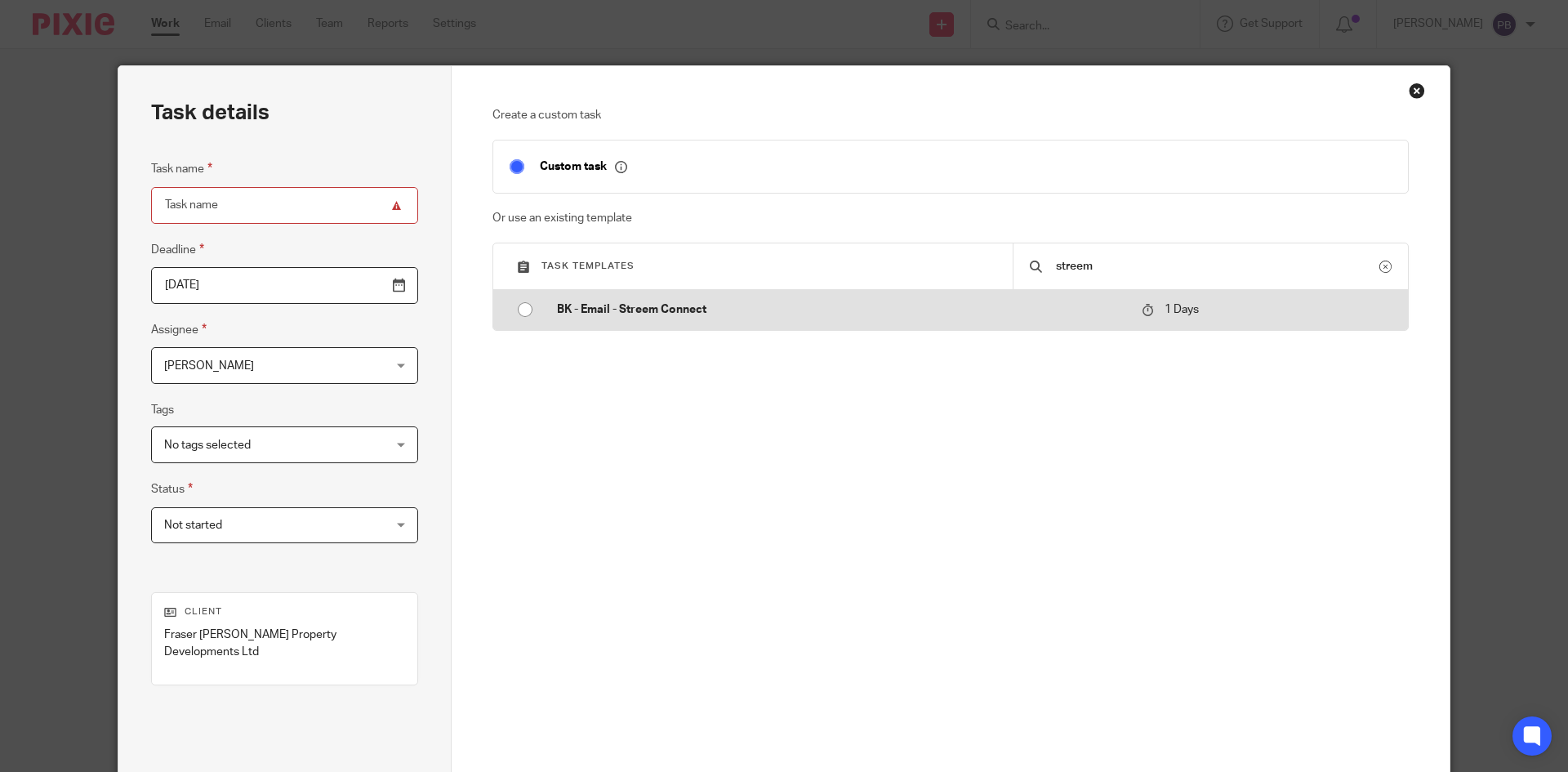
type input "streem"
click at [583, 311] on p "BK - Email - Streem Connect" at bounding box center [841, 309] width 569 height 16
type input "2025-08-22"
type input "BK - Email - Streem Connect"
checkbox input "false"
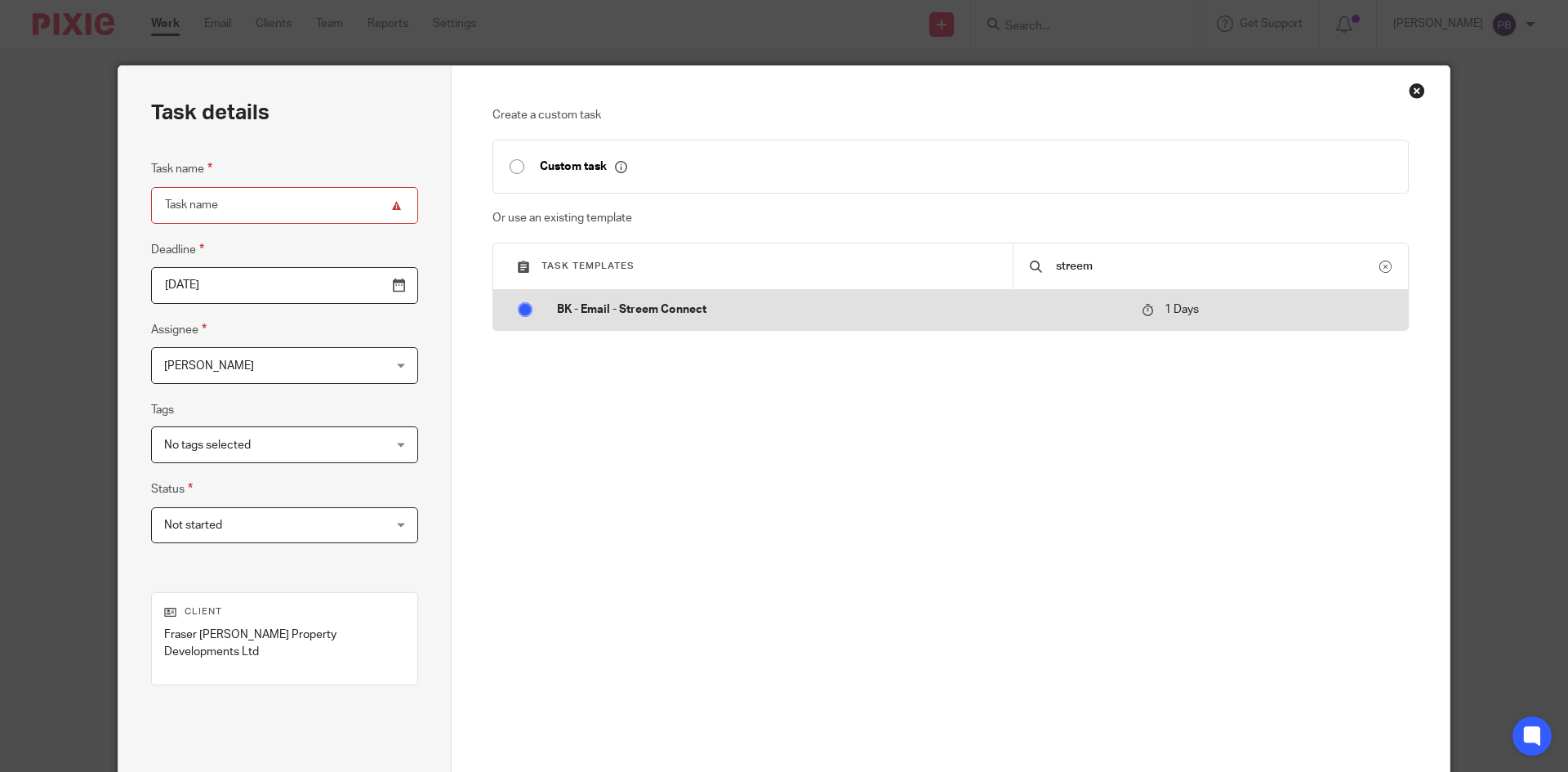
radio input "true"
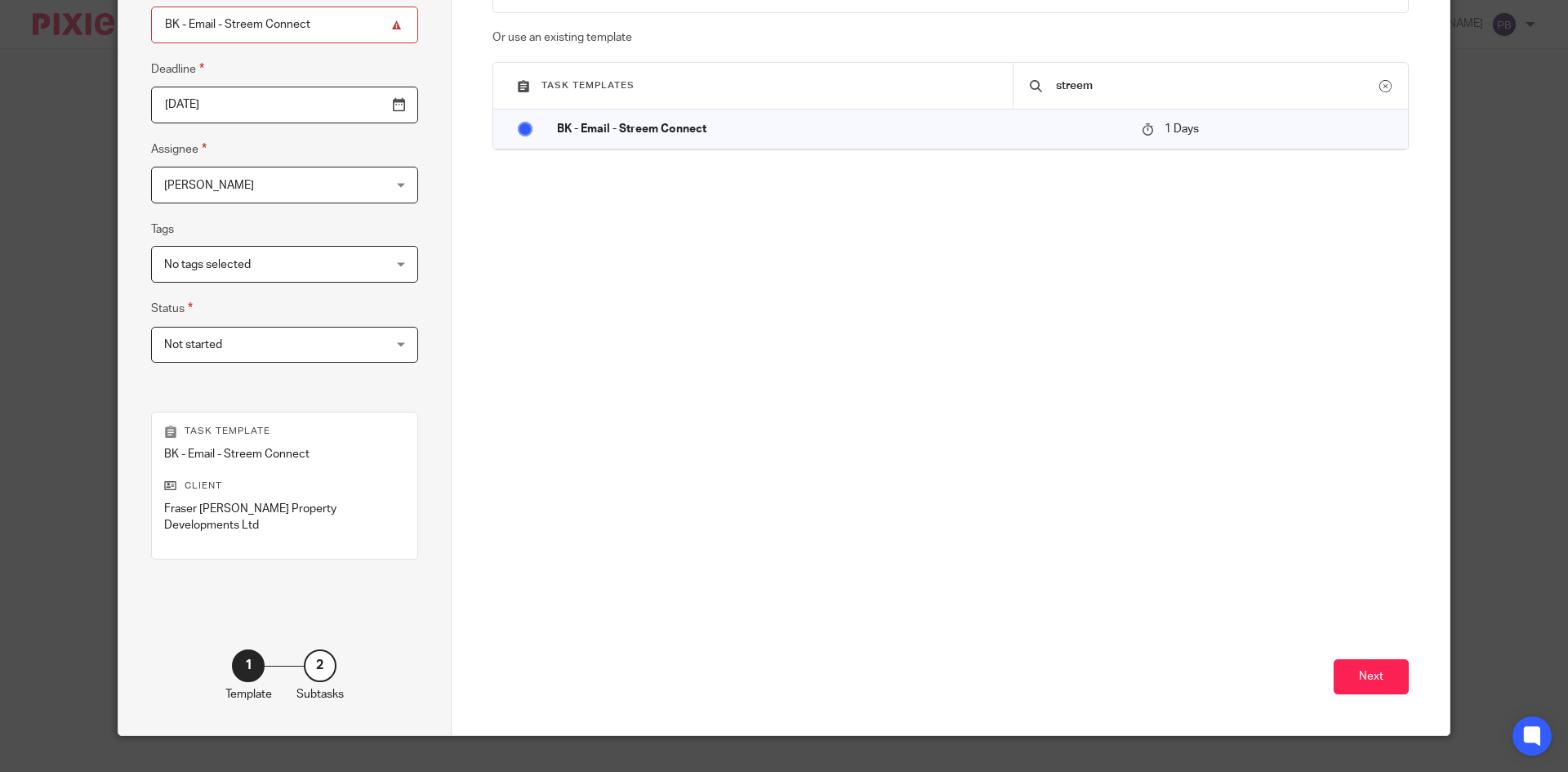
scroll to position [193, 0]
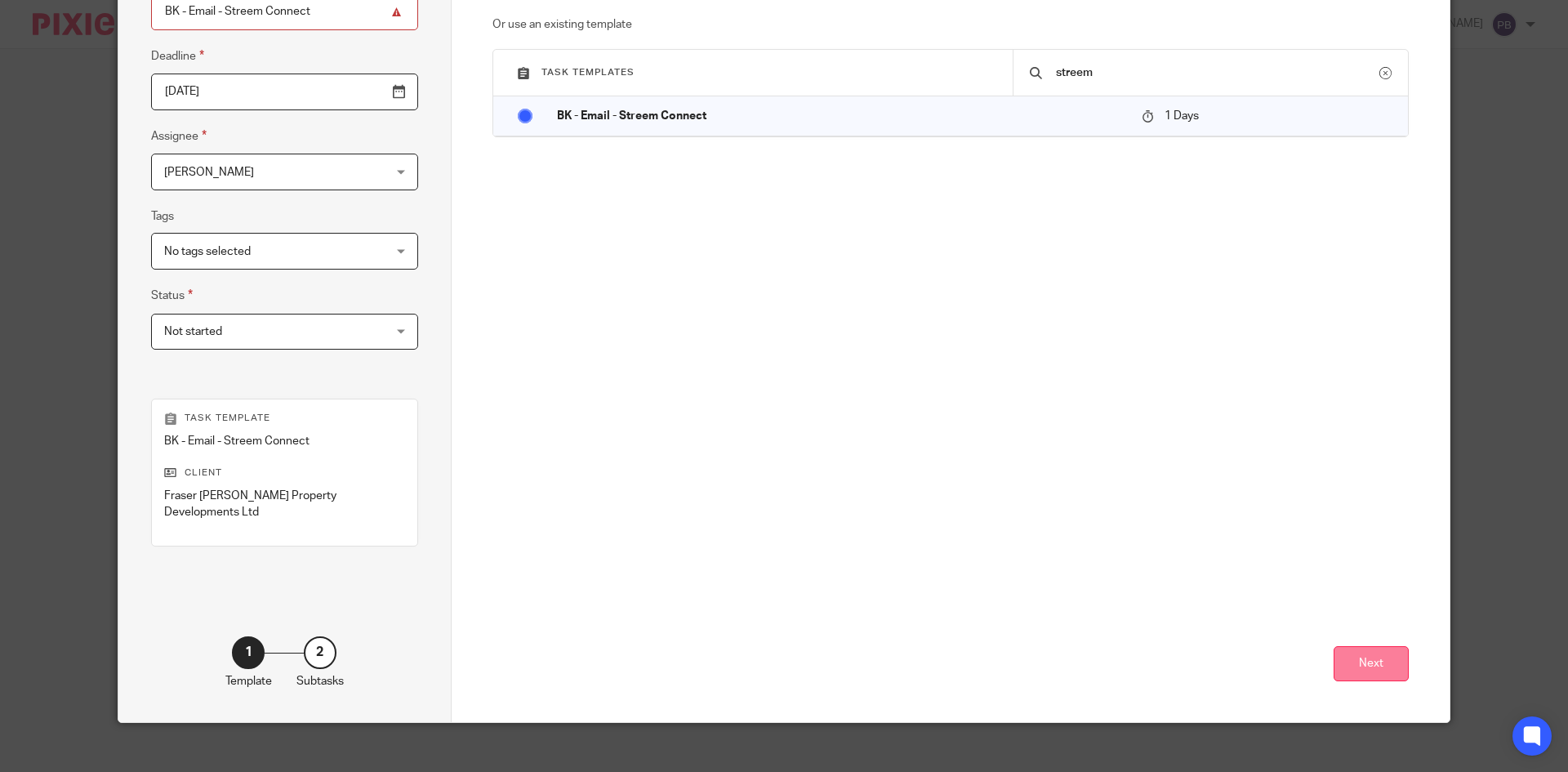
click at [1376, 652] on button "Next" at bounding box center [1370, 664] width 75 height 35
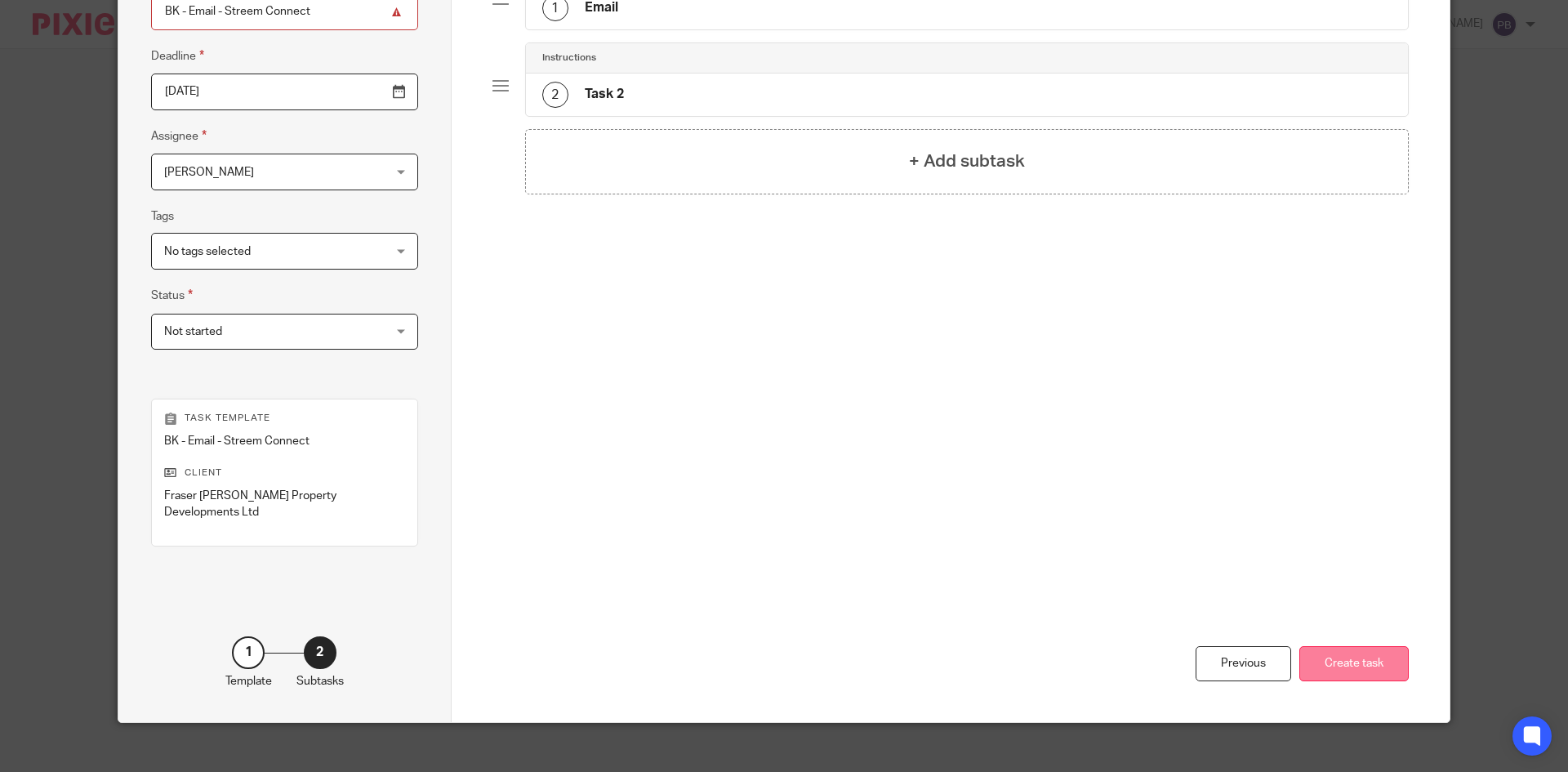
click at [1380, 654] on button "Create task" at bounding box center [1353, 664] width 109 height 35
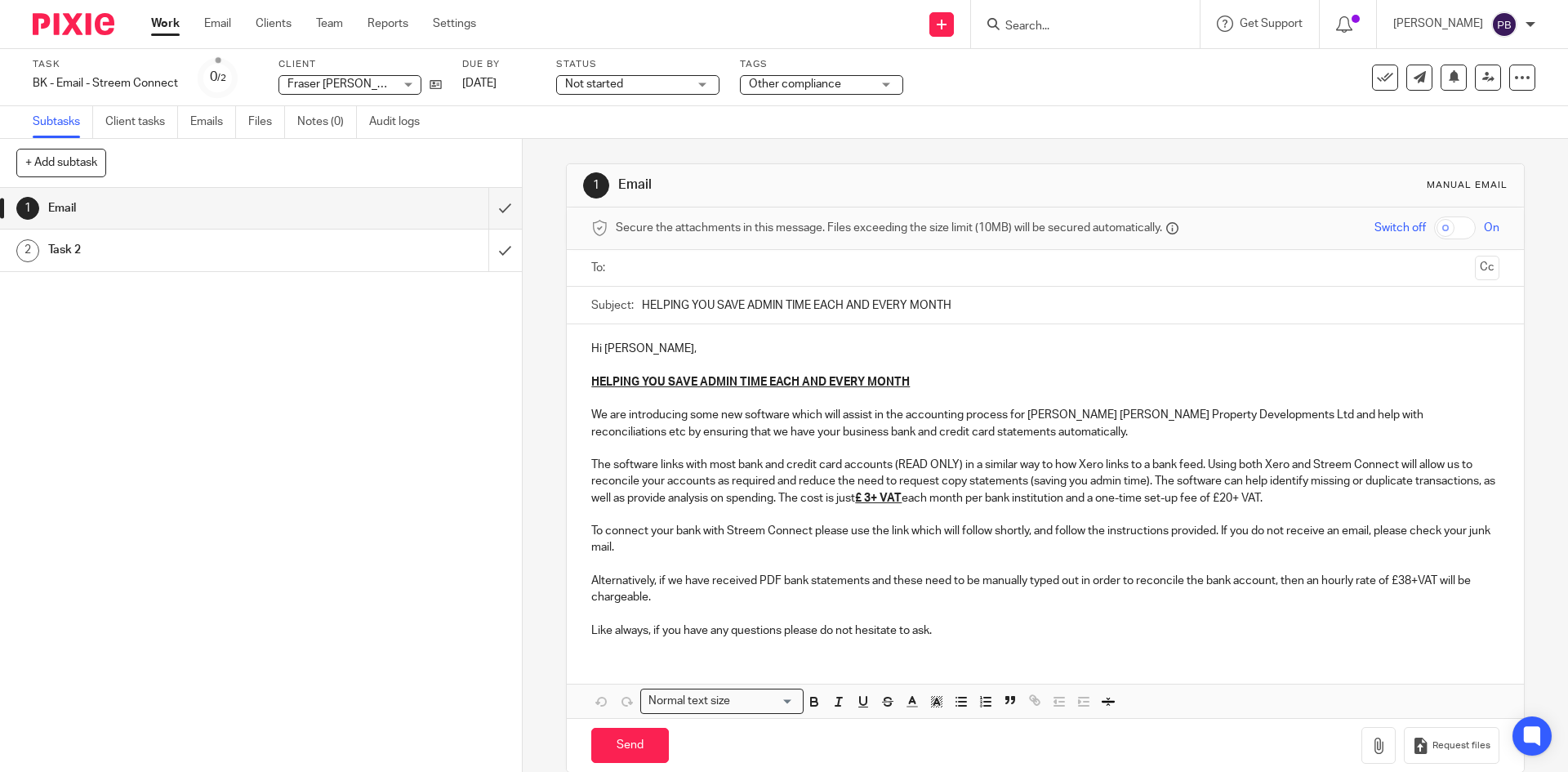
click at [1026, 531] on p "To connect your bank with Streem Connect please use the link which will follow …" at bounding box center [1044, 531] width 907 height 49
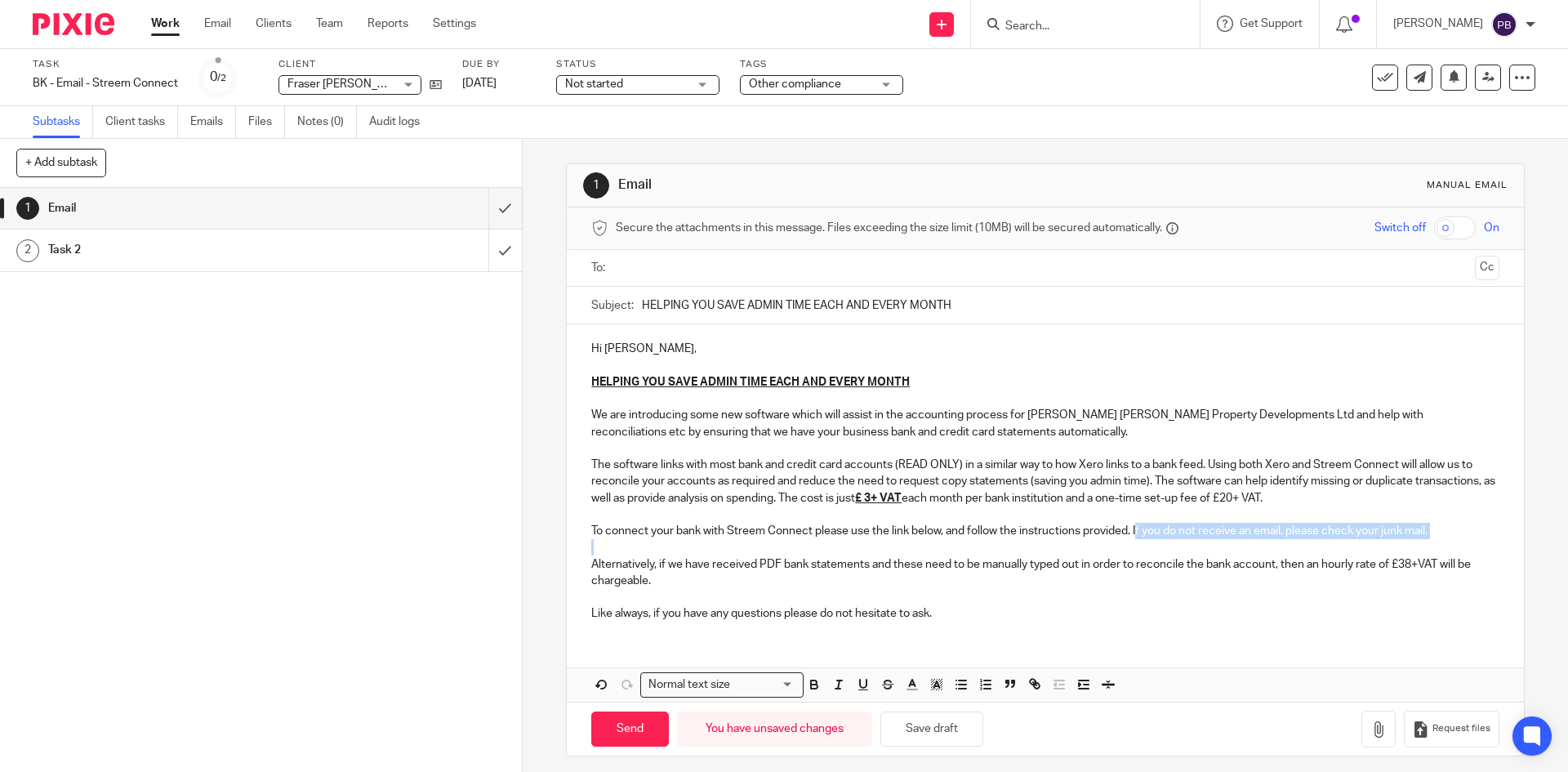
drag, startPoint x: 1135, startPoint y: 527, endPoint x: 1156, endPoint y: 541, distance: 25.2
click at [1156, 541] on div "Hi [PERSON_NAME], HELPING YOU SAVE ADMIN TIME EACH AND EVERY MONTH We are intro…" at bounding box center [1044, 479] width 956 height 310
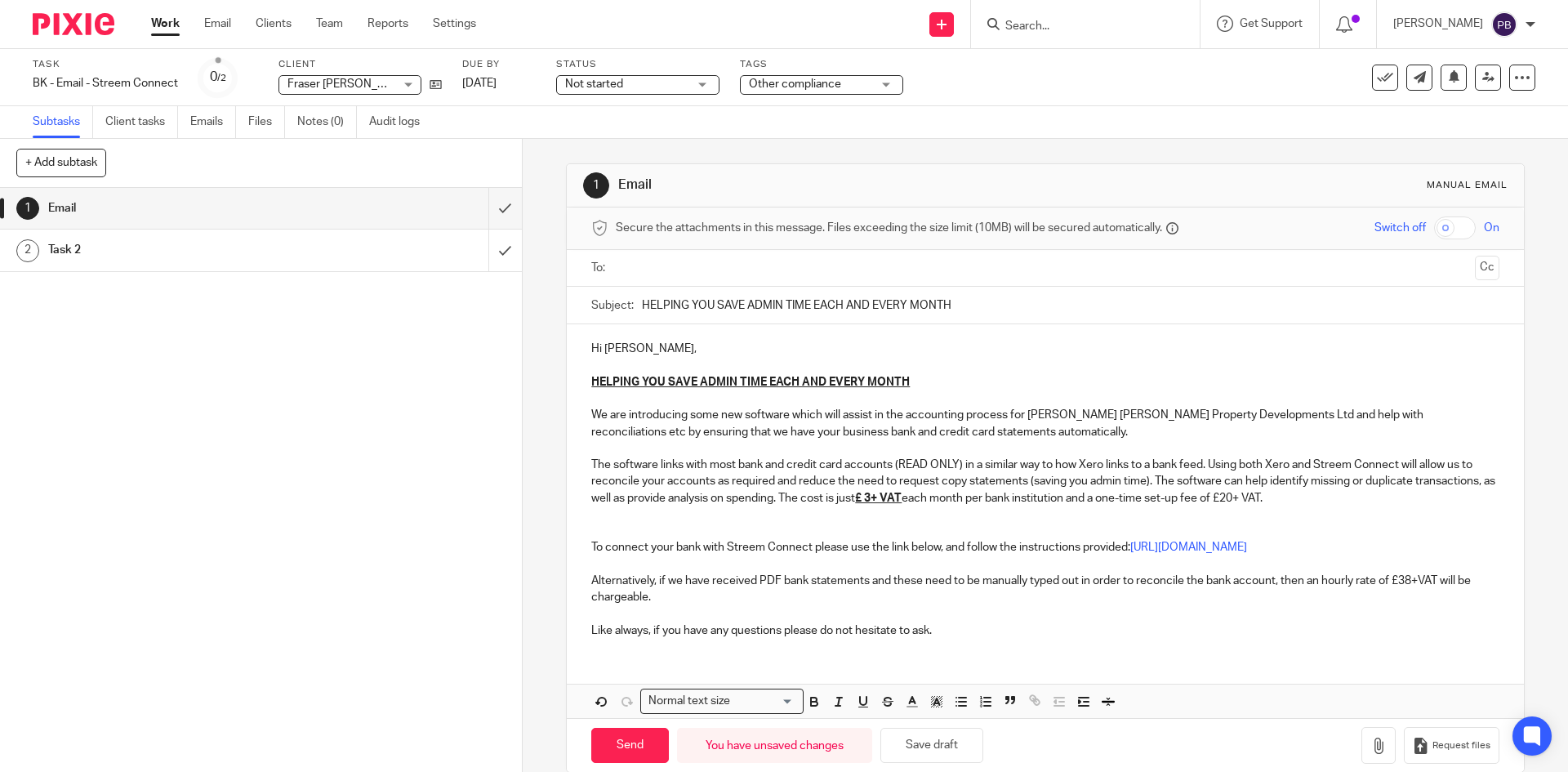
click at [665, 269] on input "text" at bounding box center [1044, 268] width 846 height 19
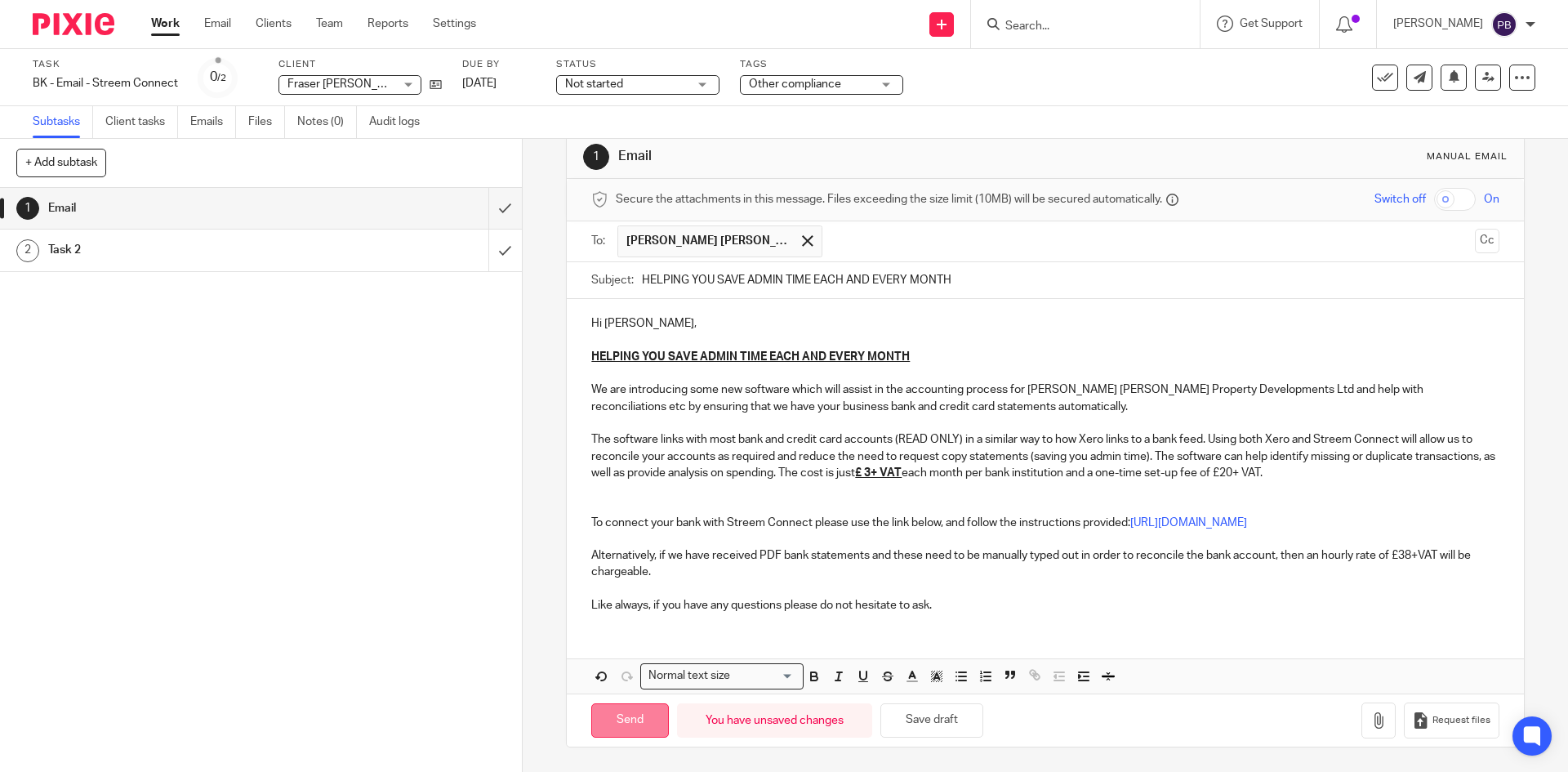
click at [619, 712] on input "Send" at bounding box center [630, 721] width 78 height 35
type input "Sent"
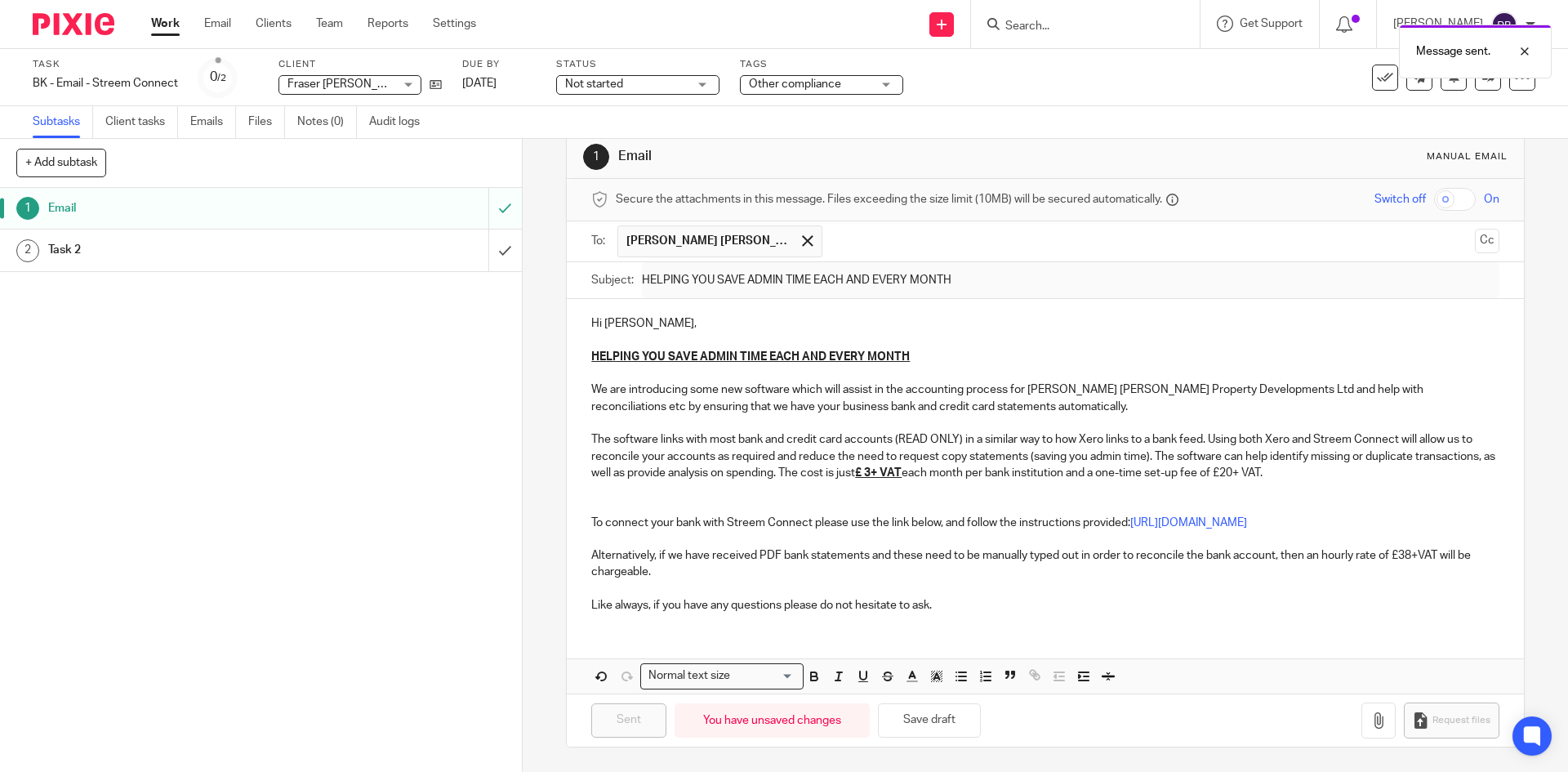
click at [701, 89] on div "Not started Not started" at bounding box center [637, 85] width 163 height 19
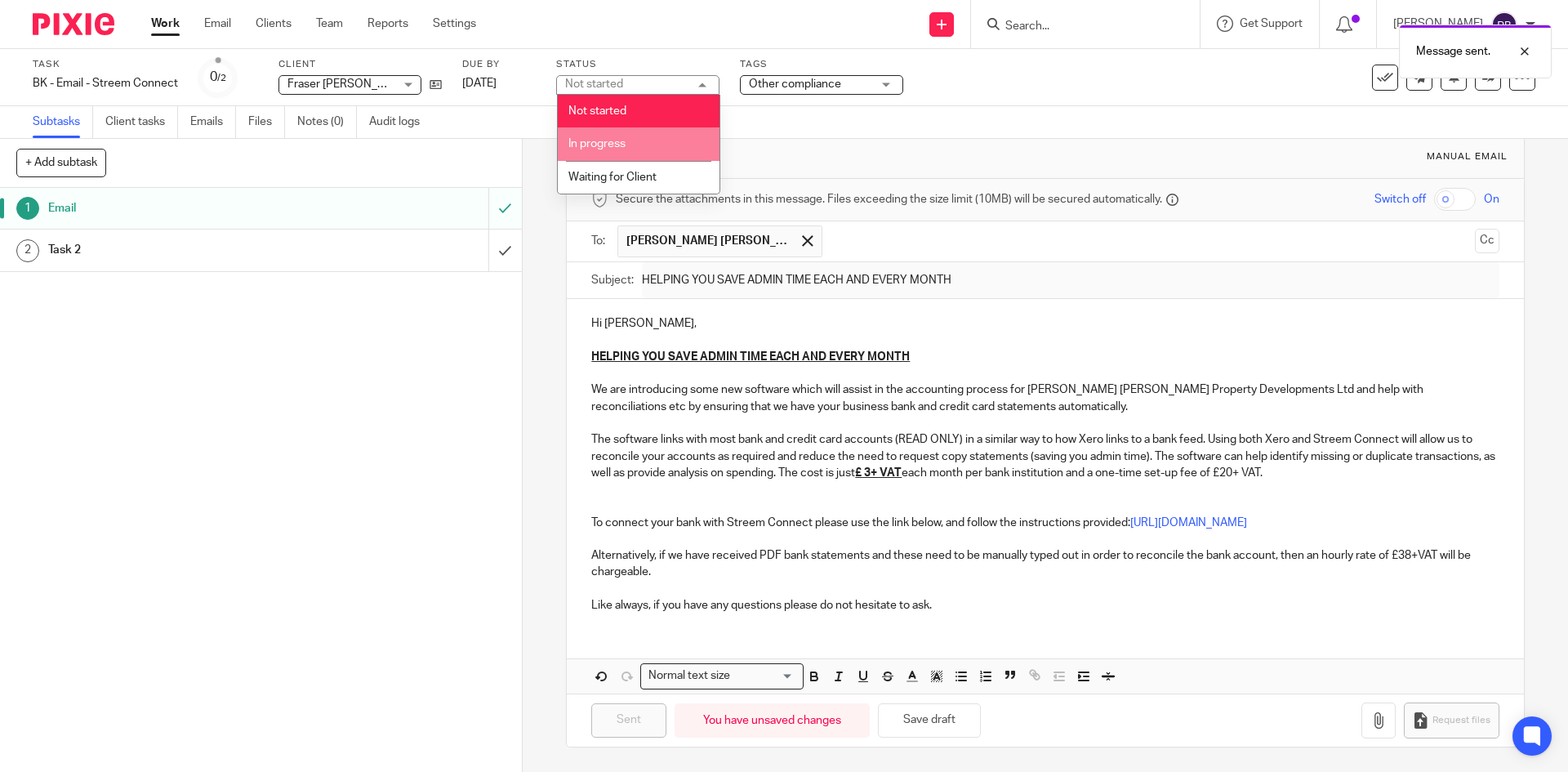
click at [655, 138] on li "In progress" at bounding box center [638, 144] width 162 height 34
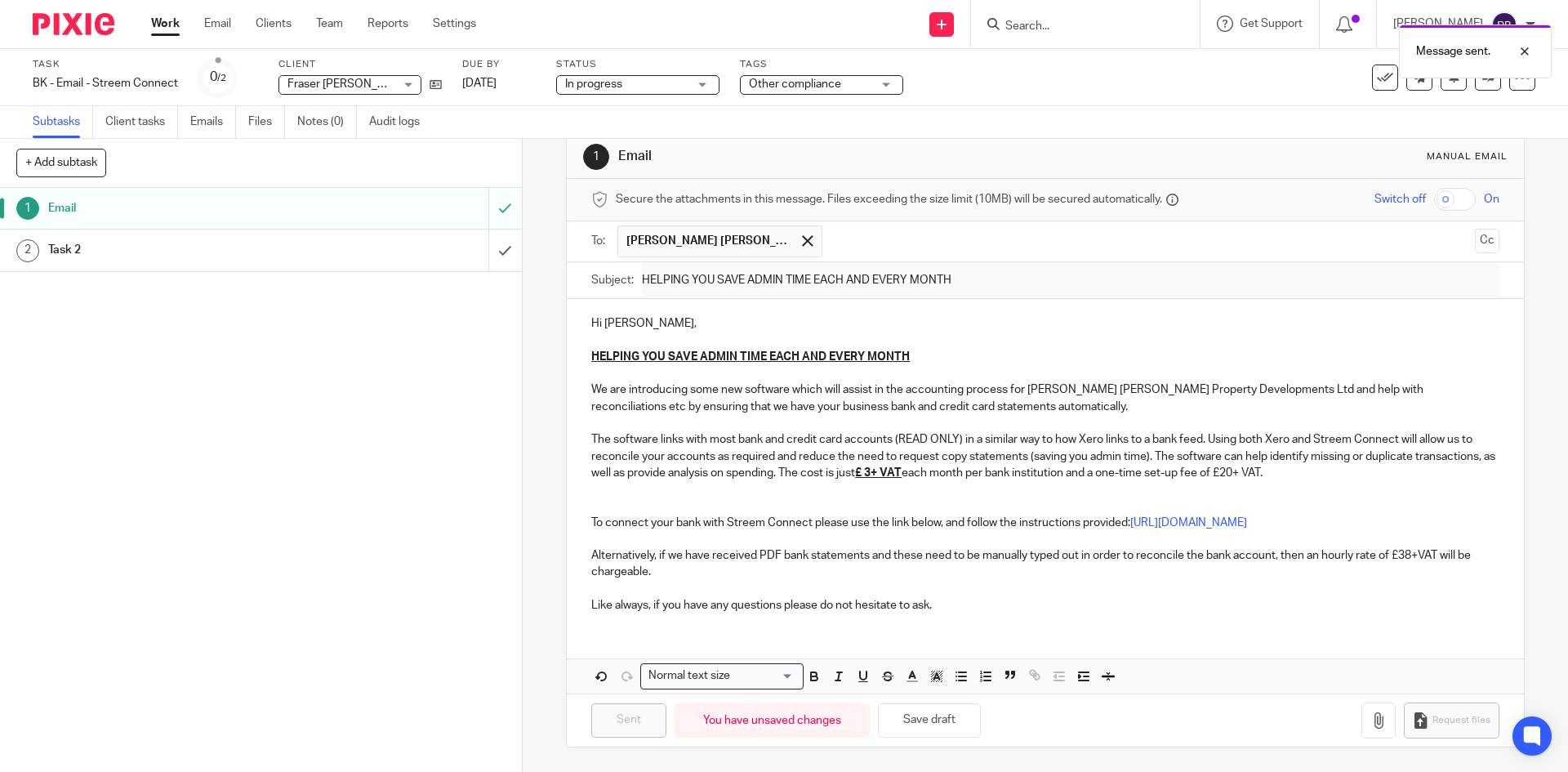
click at [699, 78] on div "In progress In progress" at bounding box center [637, 85] width 163 height 19
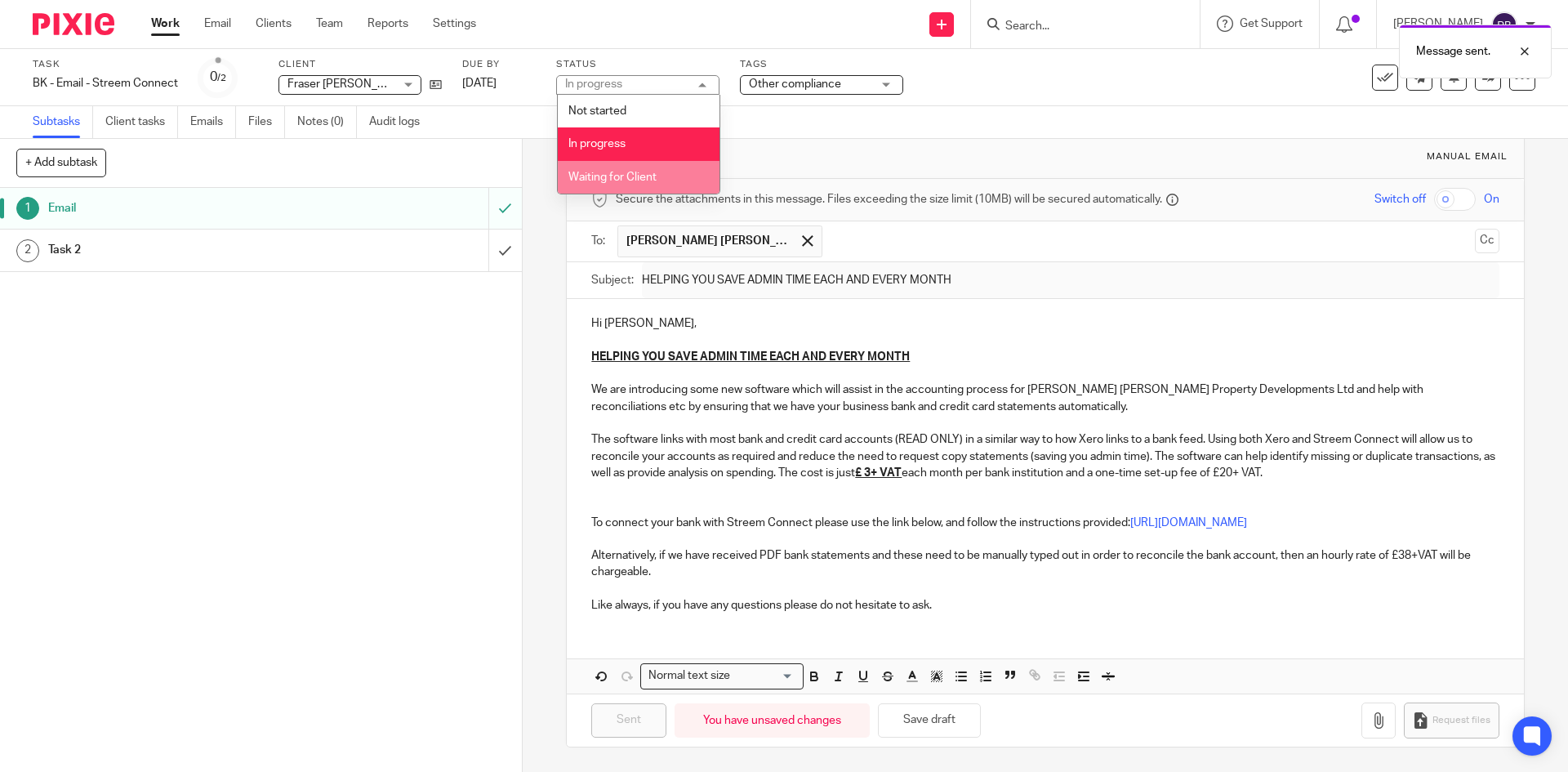
click at [630, 175] on span "Waiting for Client" at bounding box center [613, 177] width 88 height 11
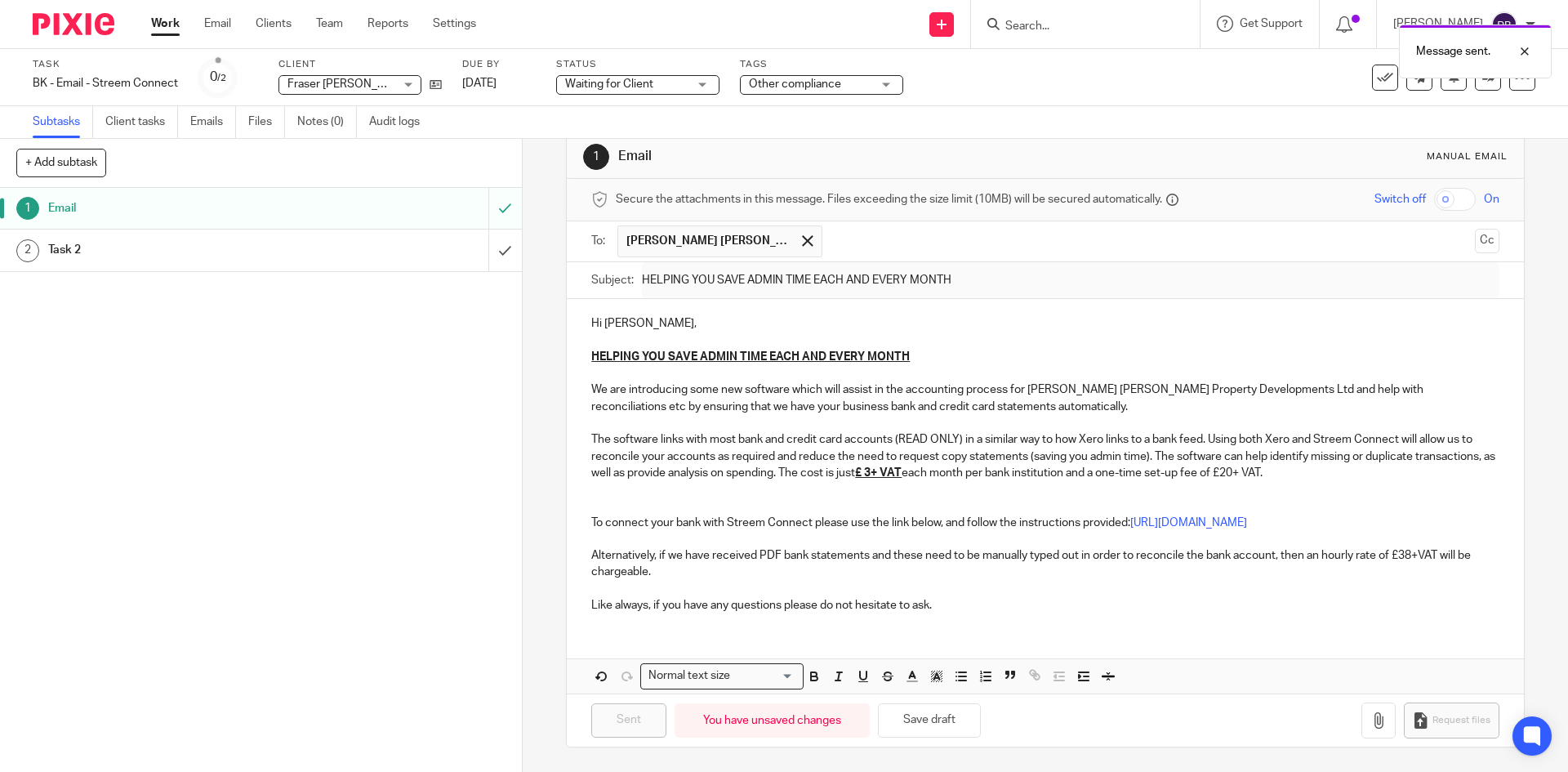
click at [185, 374] on div "1 Email 2 Task 2" at bounding box center [260, 480] width 522 height 584
click at [173, 258] on h1 "Task 2" at bounding box center [190, 250] width 283 height 25
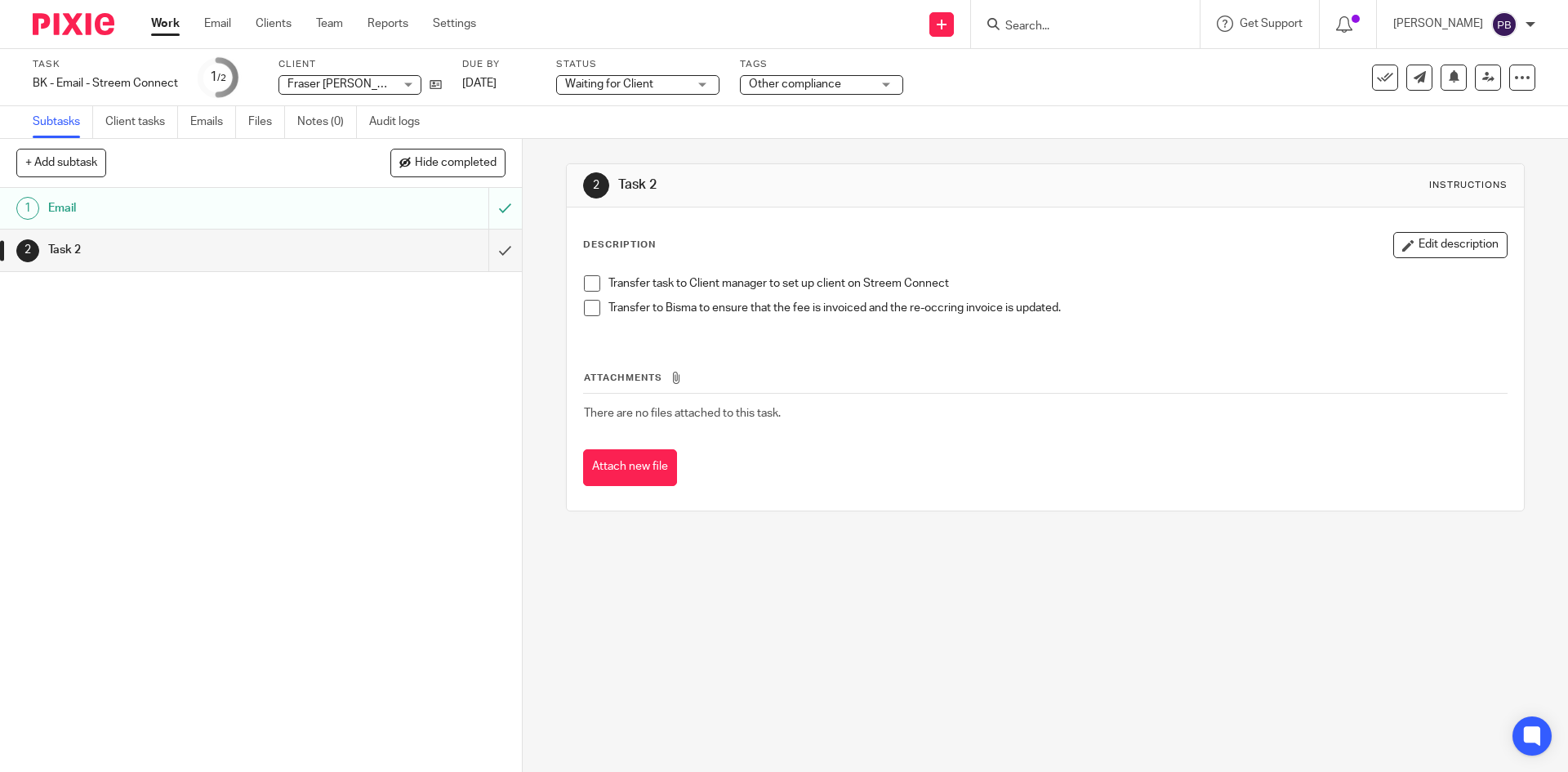
click at [592, 282] on span at bounding box center [592, 284] width 16 height 16
drag, startPoint x: 342, startPoint y: 409, endPoint x: 338, endPoint y: 352, distance: 57.1
click at [342, 408] on div "1 Email 2 Task 2" at bounding box center [260, 480] width 522 height 584
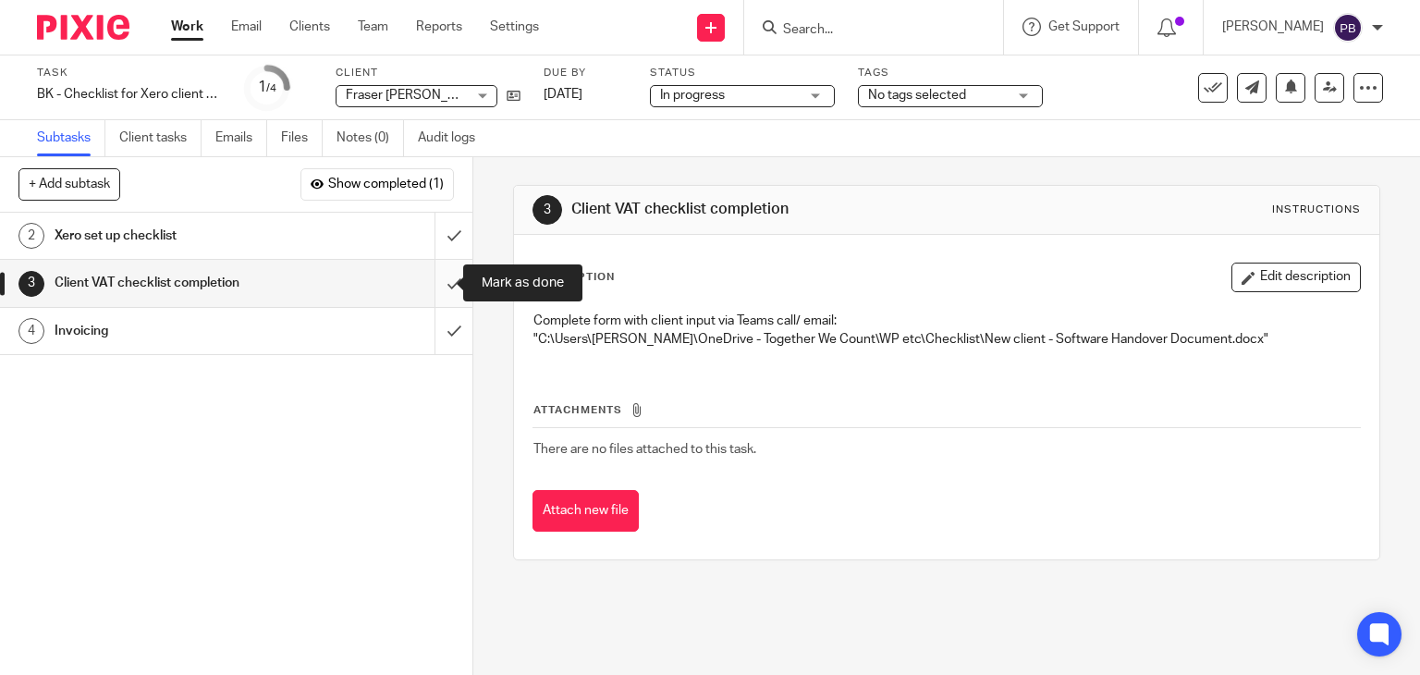
click at [438, 286] on input "submit" at bounding box center [236, 283] width 473 height 46
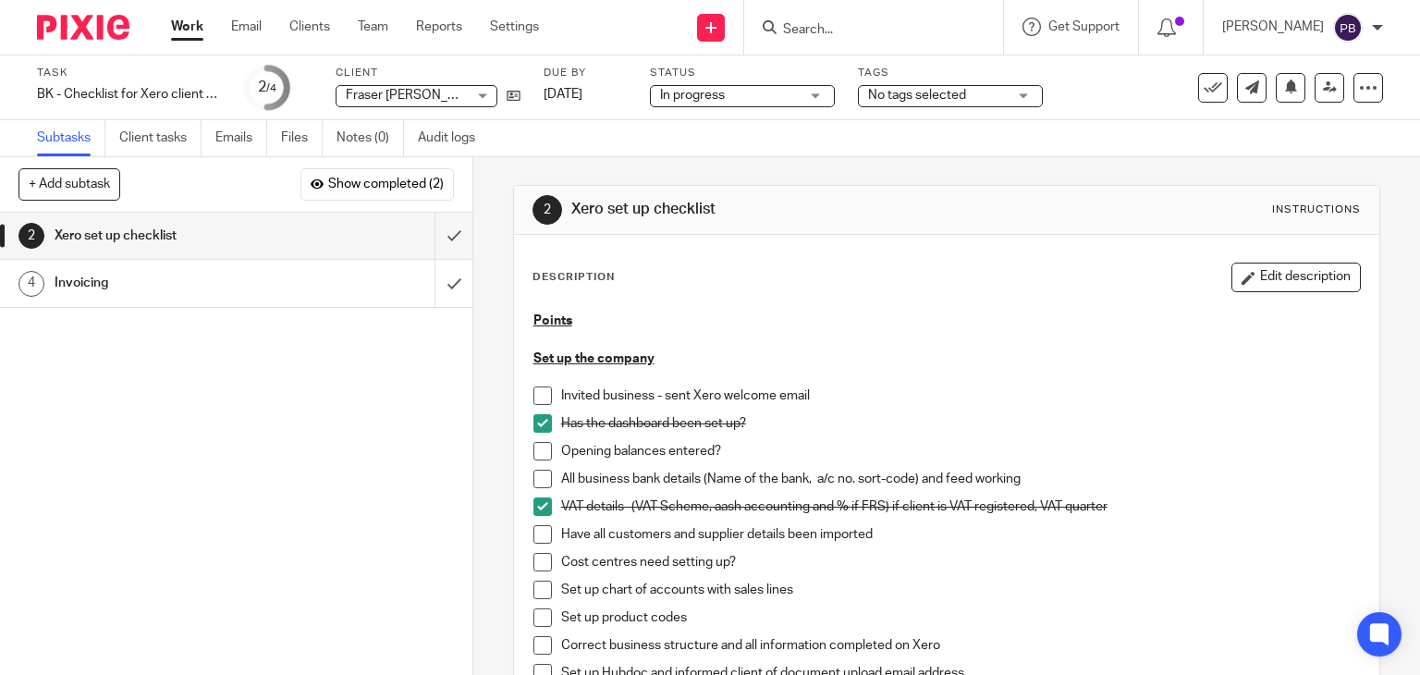
click at [181, 27] on link "Work" at bounding box center [187, 27] width 32 height 18
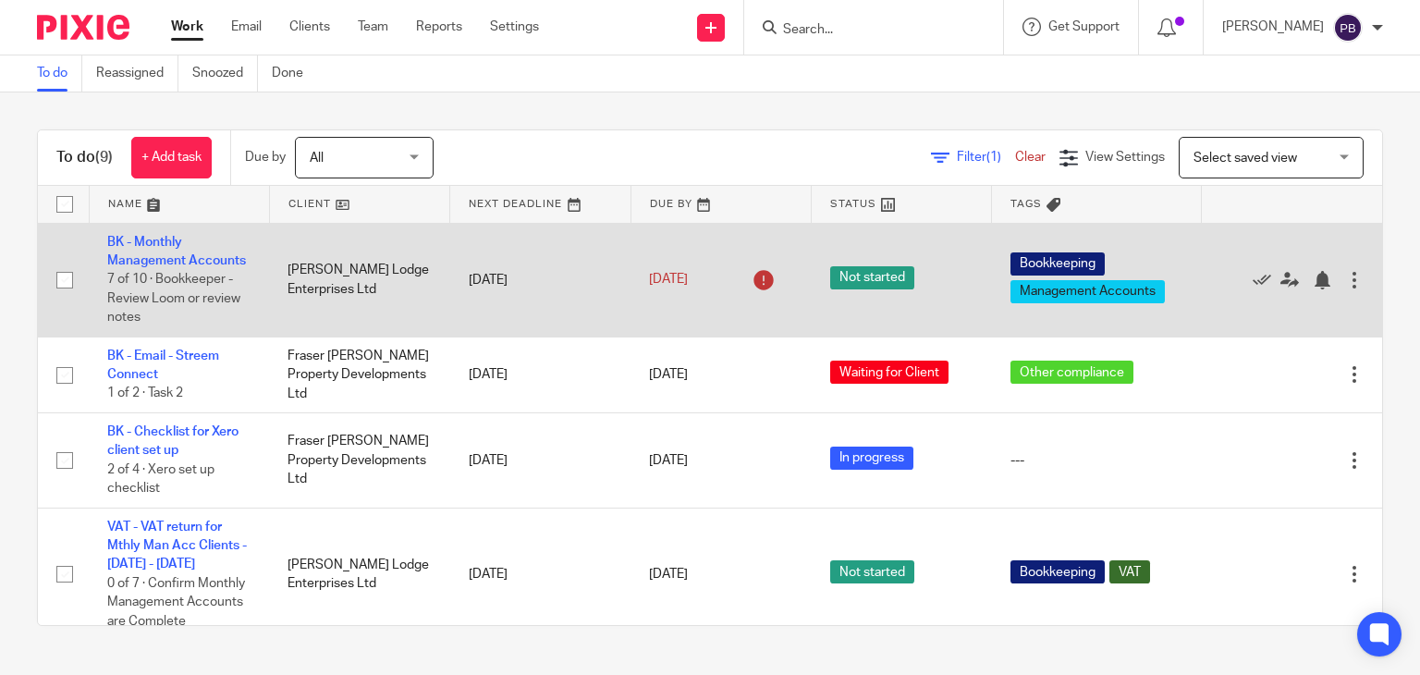
click at [156, 251] on td "BK - Monthly Management Accounts 7 of 10 · Bookkeeper - Review Loom or review n…" at bounding box center [179, 280] width 180 height 114
click at [150, 260] on link "BK - Monthly Management Accounts" at bounding box center [176, 251] width 139 height 31
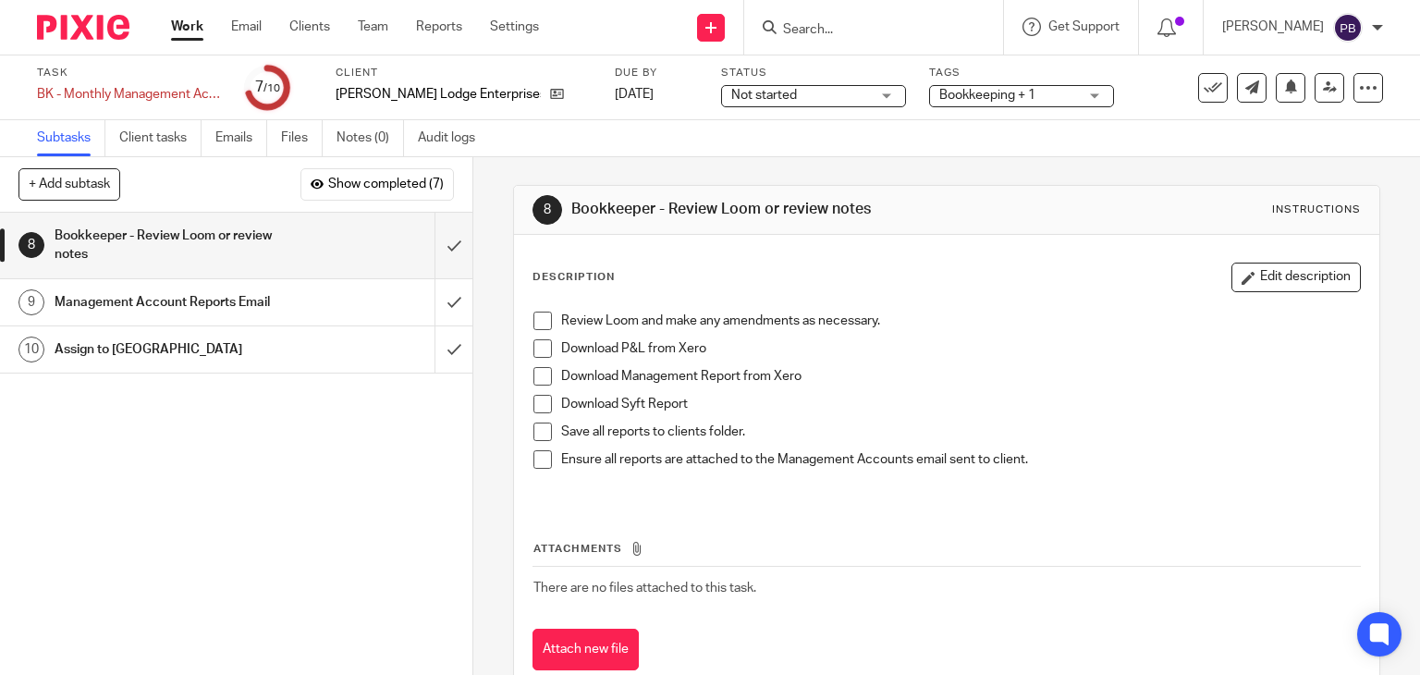
click at [836, 97] on div "Not started Not started" at bounding box center [813, 96] width 185 height 22
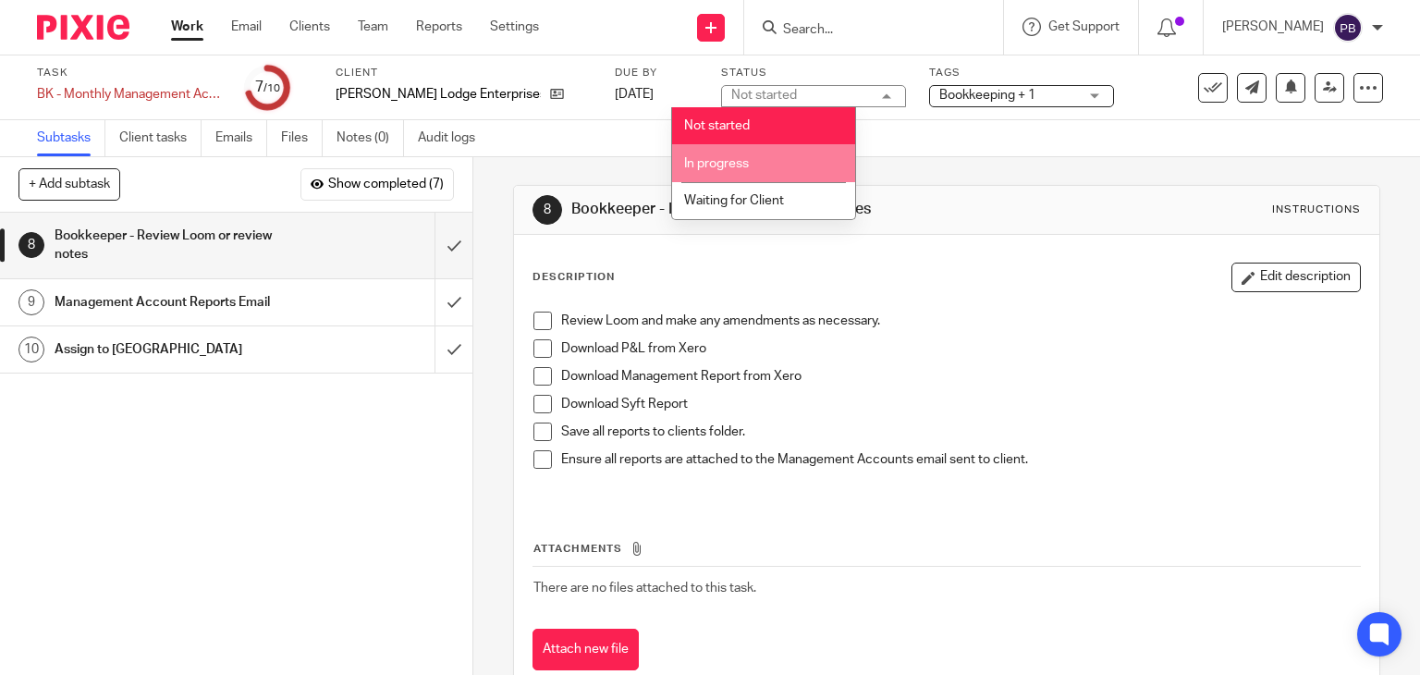
click at [781, 162] on li "In progress" at bounding box center [763, 163] width 183 height 38
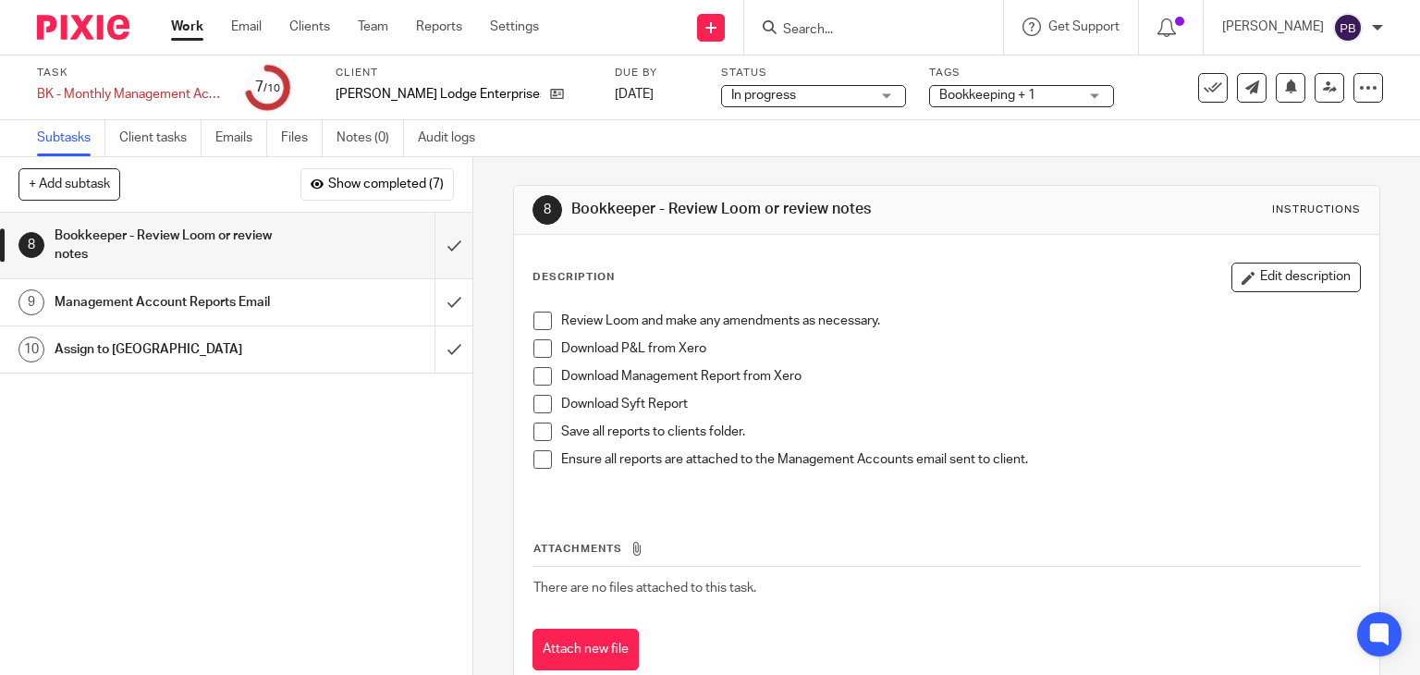
click at [192, 34] on link "Work" at bounding box center [187, 27] width 32 height 18
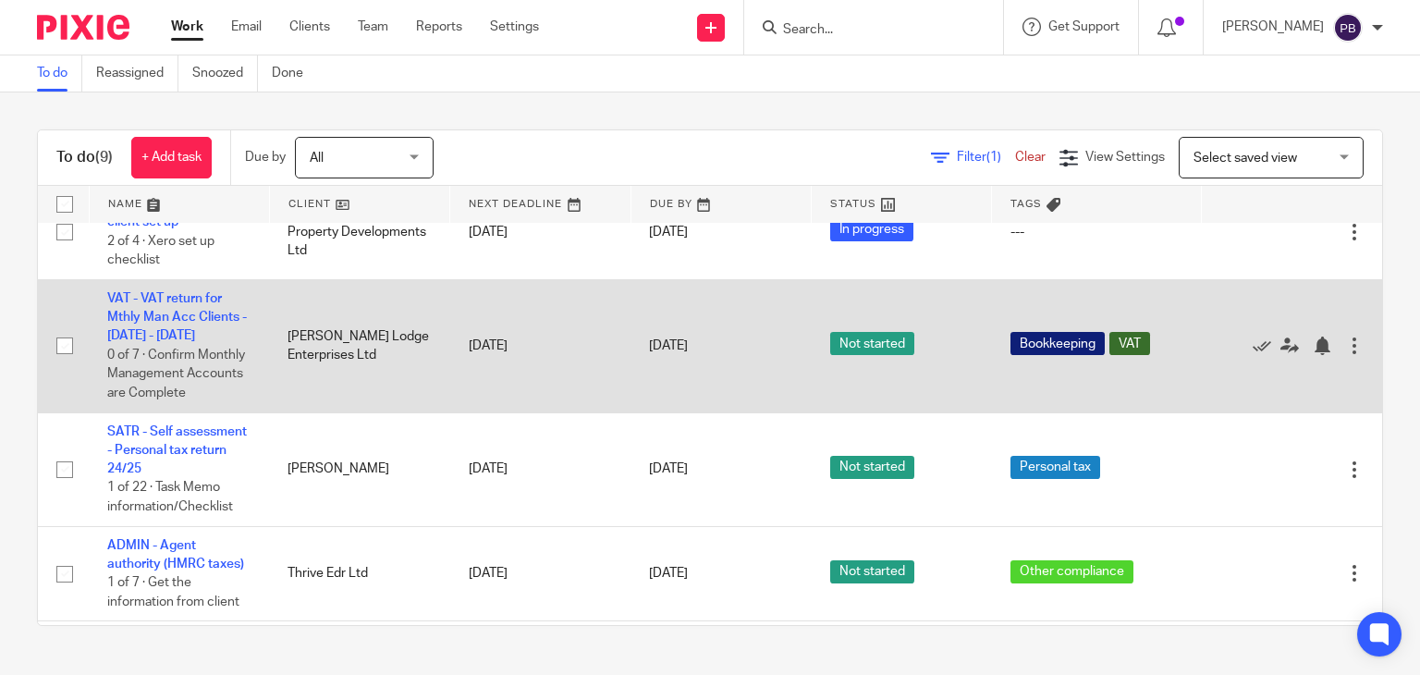
scroll to position [185, 0]
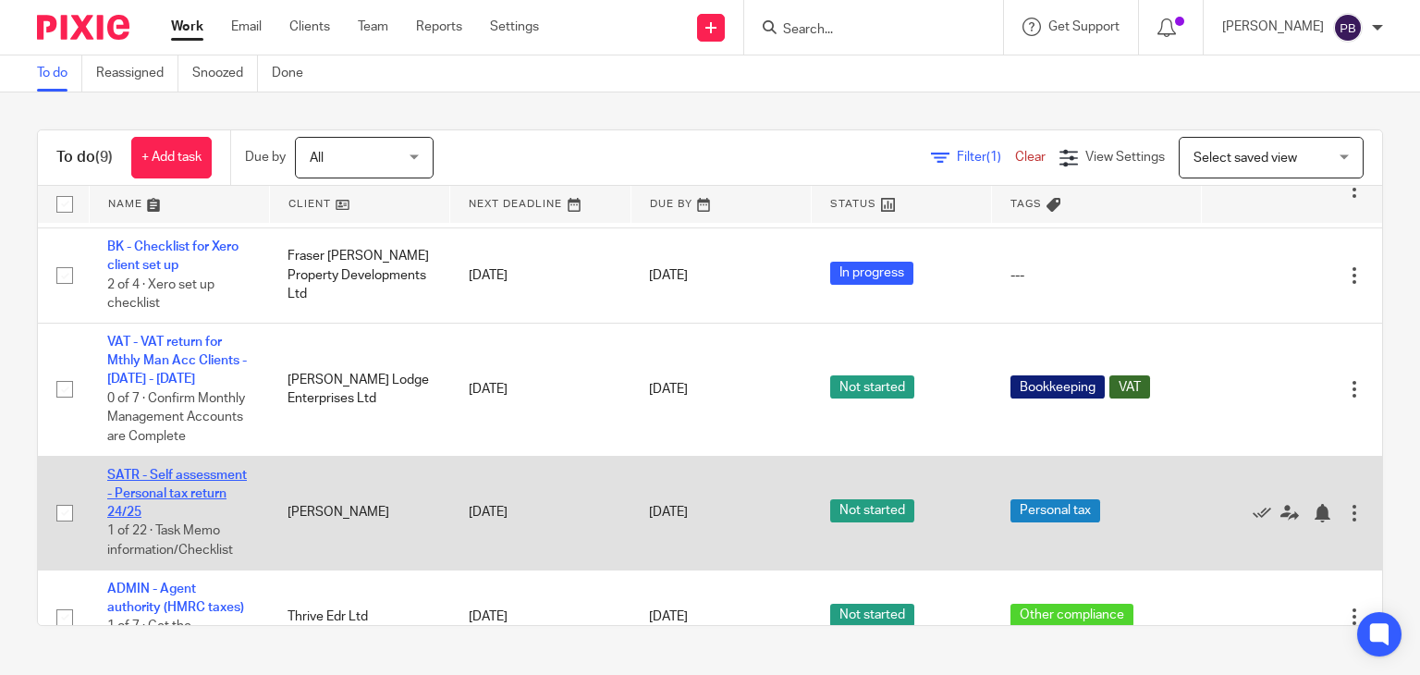
click at [152, 493] on link "SATR - Self assessment - Personal tax return 24/25" at bounding box center [177, 494] width 140 height 51
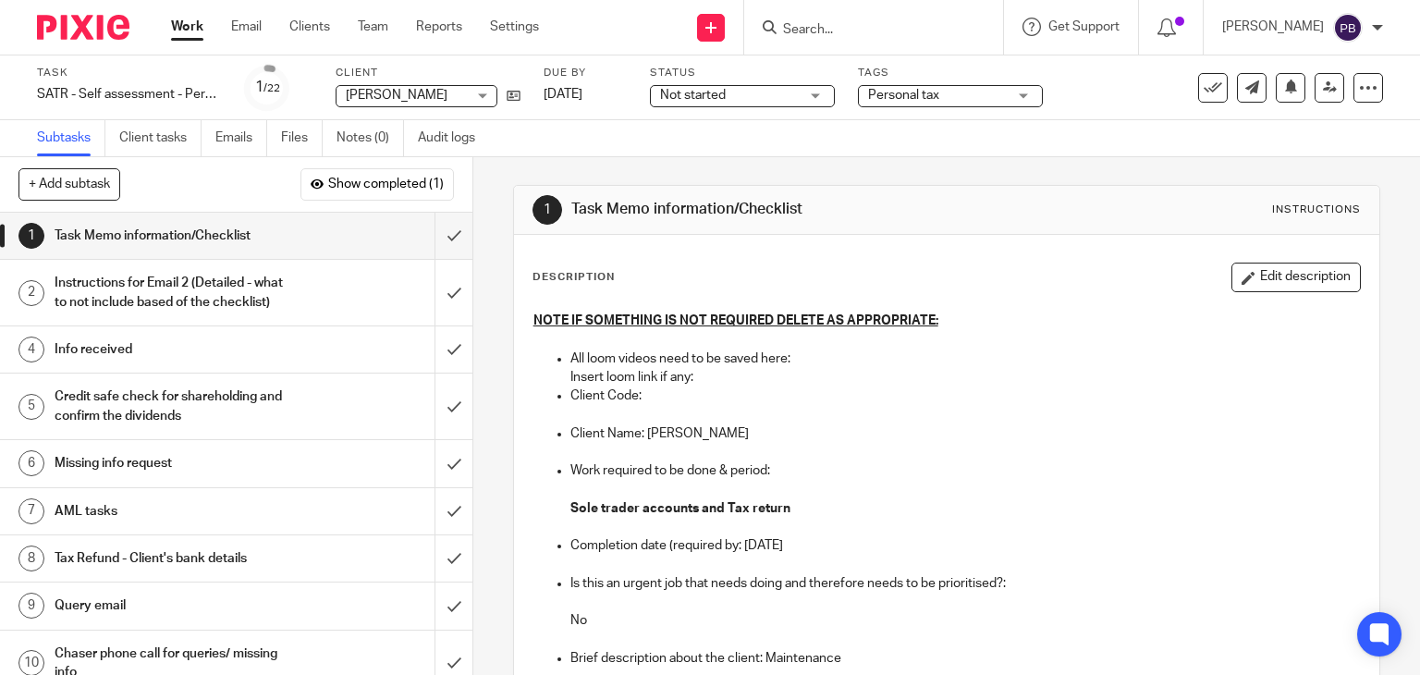
click at [203, 294] on h1 "Instructions for Email 2 (Detailed - what to not include based of the checklist)" at bounding box center [175, 292] width 241 height 47
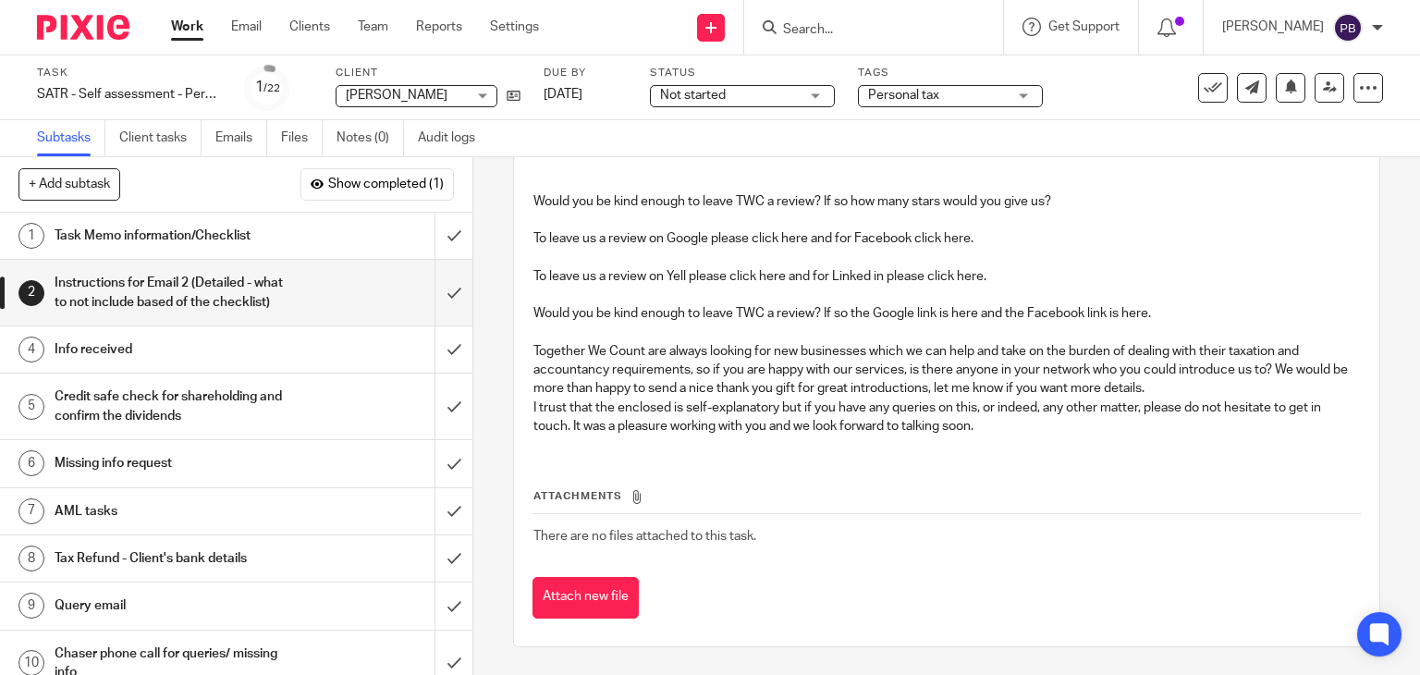
scroll to position [662, 0]
click at [92, 363] on h1 "Info received" at bounding box center [175, 350] width 241 height 28
